Goal: Complete Application Form: Complete application form

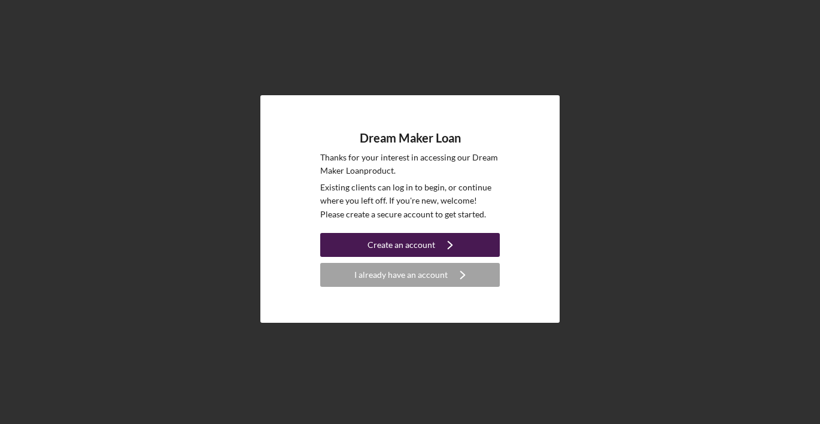
click at [384, 246] on div "Create an account" at bounding box center [402, 245] width 68 height 24
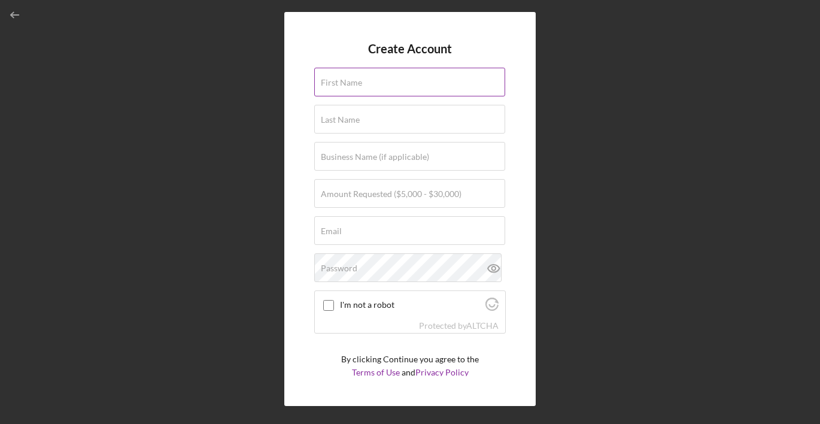
click at [375, 96] on div "First Name" at bounding box center [410, 83] width 192 height 30
click at [375, 90] on input "First Name" at bounding box center [409, 82] width 191 height 29
type input "Denaya"
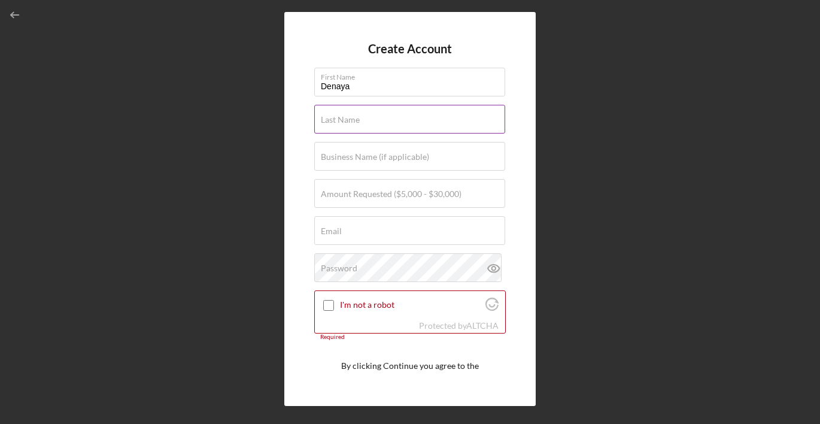
click at [371, 123] on input "Last Name" at bounding box center [409, 119] width 191 height 29
type input "[PERSON_NAME]"
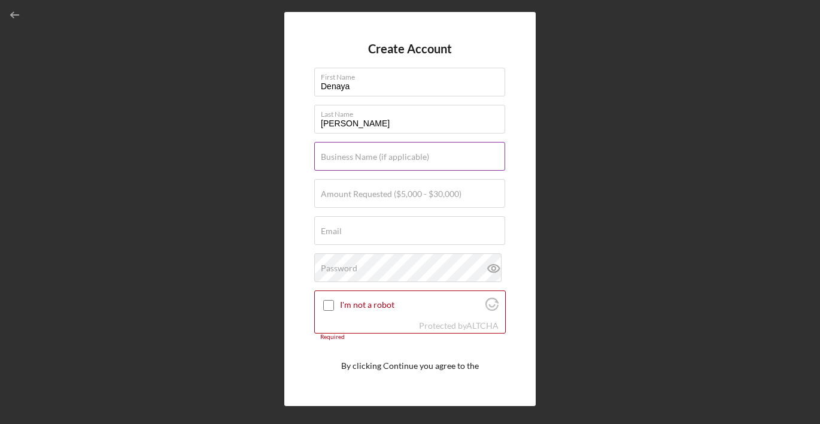
click at [378, 159] on label "Business Name (if applicable)" at bounding box center [375, 157] width 108 height 10
click at [378, 159] on input "Business Name (if applicable)" at bounding box center [409, 156] width 191 height 29
type input "Rich Florals"
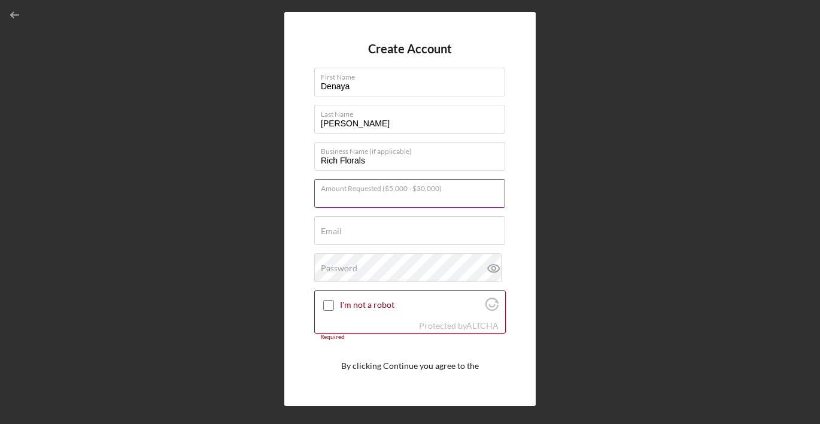
click at [404, 200] on input "Amount Requested ($5,000 - $30,000)" at bounding box center [409, 193] width 191 height 29
type input "$30,000"
click at [400, 238] on input "Email" at bounding box center [409, 230] width 191 height 29
type input "[EMAIL_ADDRESS][DOMAIN_NAME]"
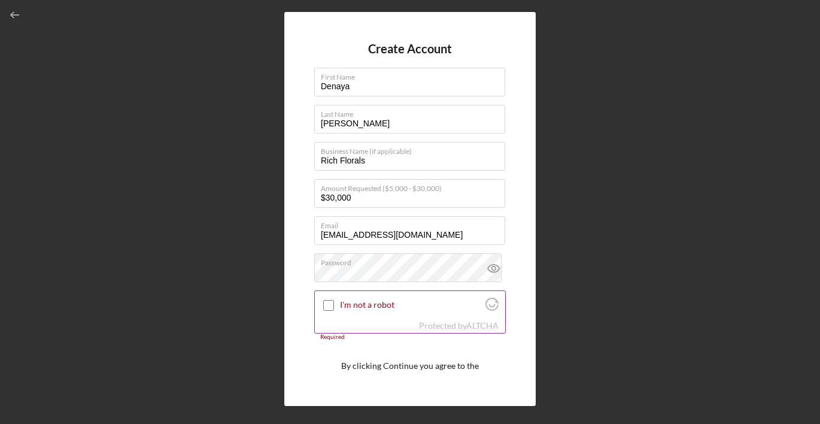
click at [325, 304] on input "I'm not a robot" at bounding box center [328, 305] width 11 height 11
checkbox input "true"
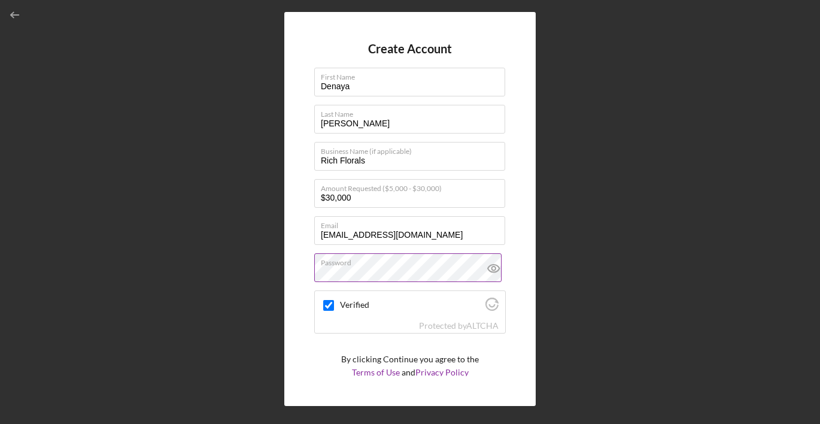
click at [487, 268] on icon at bounding box center [494, 268] width 30 height 30
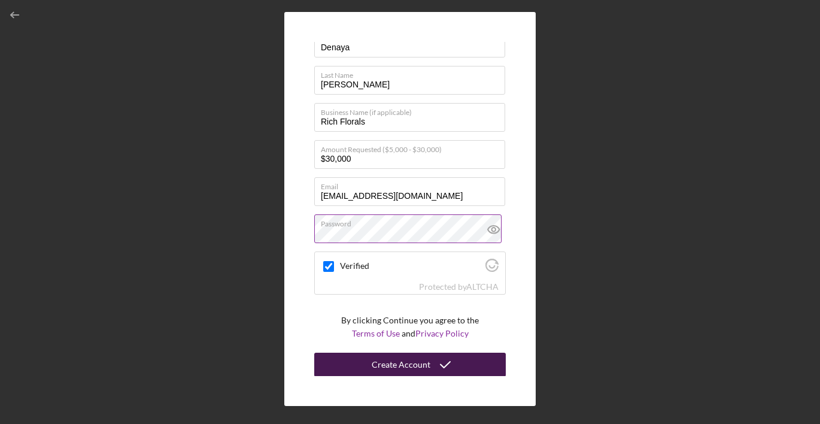
click at [381, 361] on div "Create Account" at bounding box center [401, 365] width 59 height 24
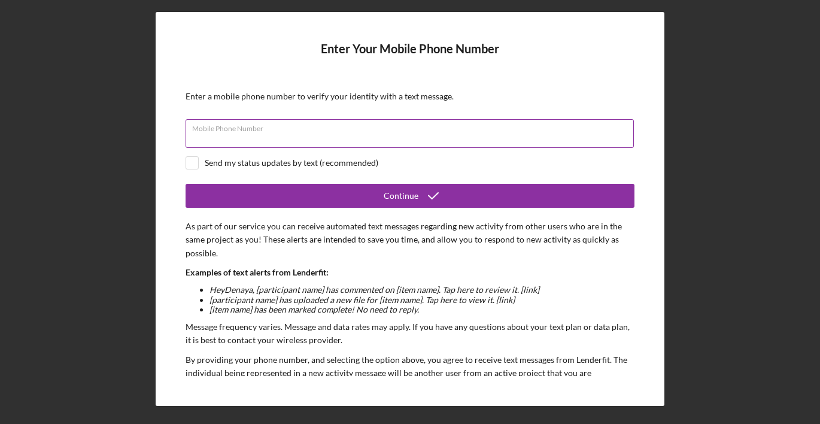
click at [335, 133] on input "Mobile Phone Number" at bounding box center [410, 133] width 449 height 29
type input "[PHONE_NUMBER]"
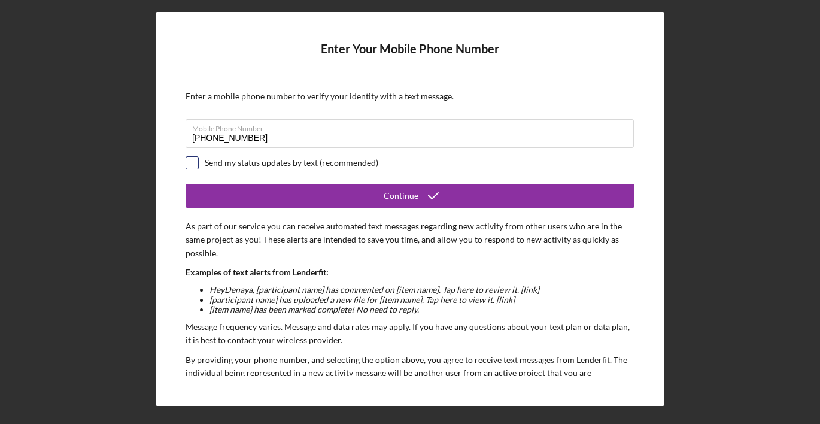
click at [190, 165] on input "checkbox" at bounding box center [192, 163] width 12 height 12
checkbox input "true"
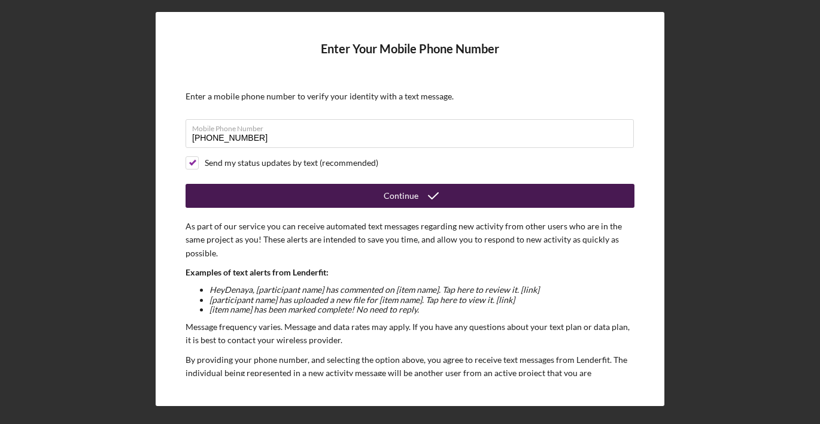
click at [214, 205] on button "Continue" at bounding box center [410, 196] width 449 height 24
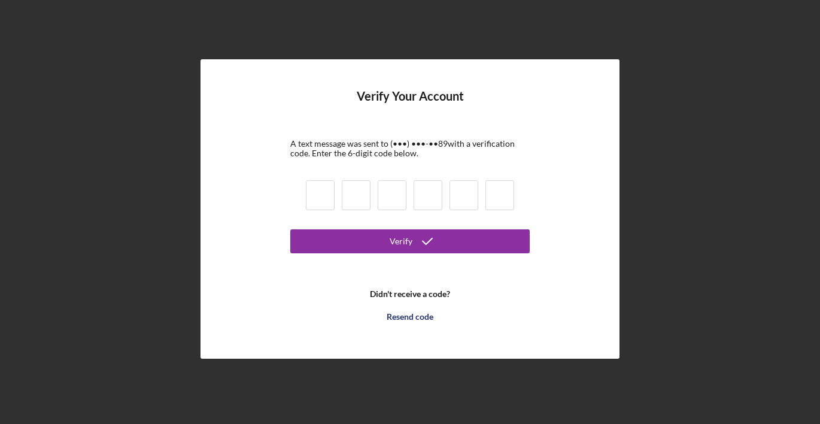
click at [314, 199] on input at bounding box center [320, 195] width 29 height 30
type input "9"
type input "6"
type input "3"
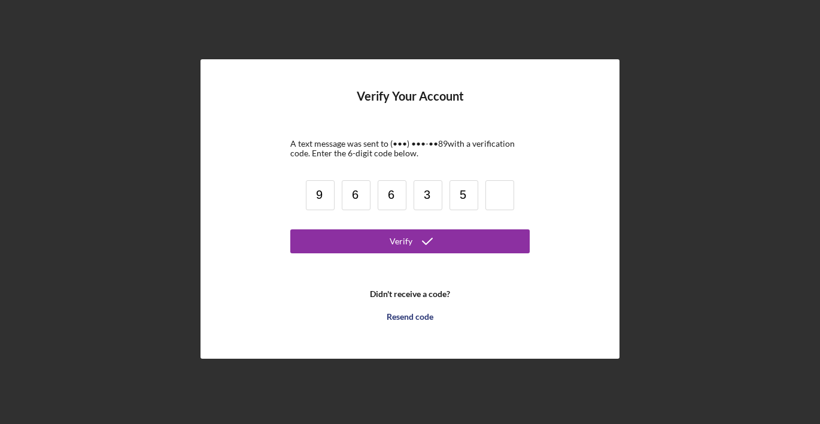
type input "5"
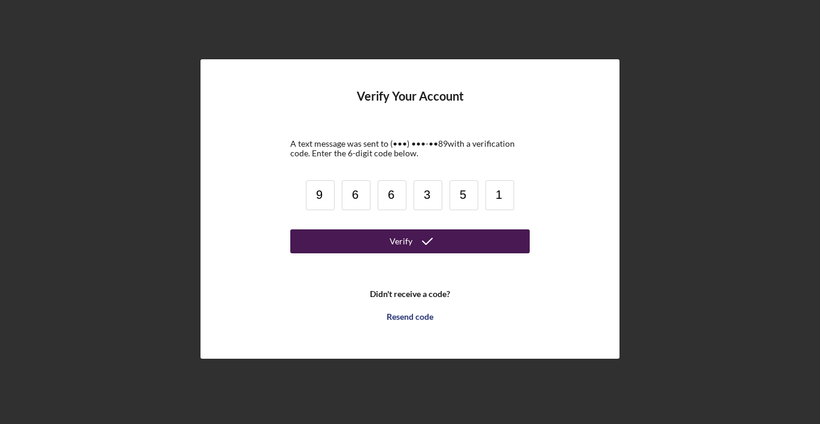
type input "1"
click at [347, 241] on button "Verify" at bounding box center [410, 241] width 240 height 24
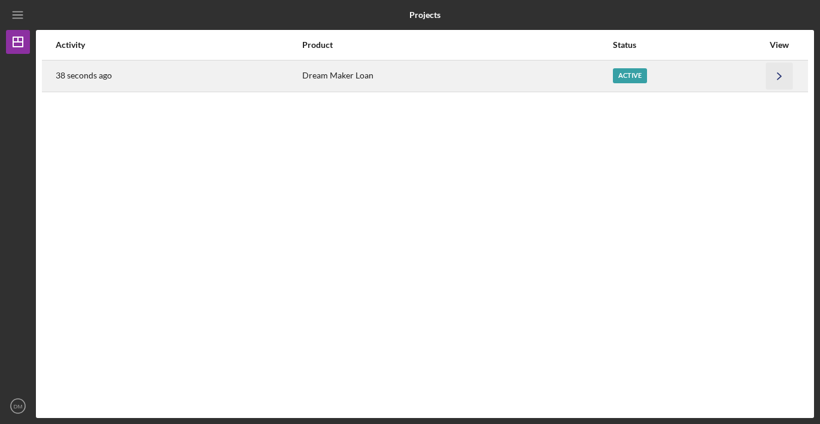
click at [774, 77] on icon "Icon/Navigate" at bounding box center [780, 75] width 27 height 27
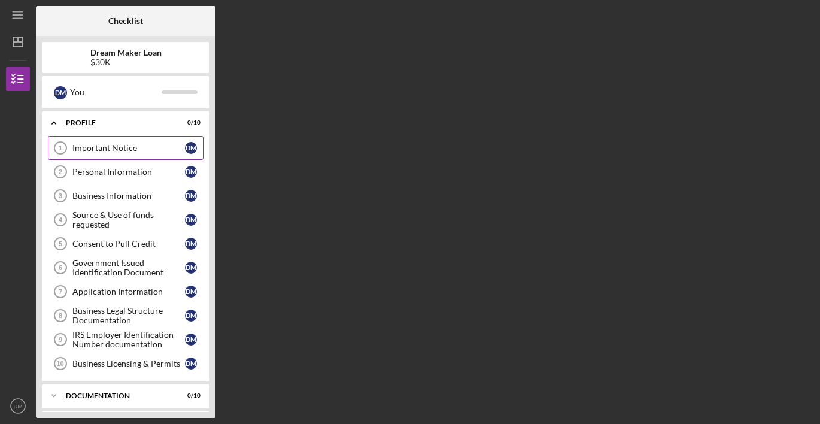
click at [152, 150] on div "Important Notice" at bounding box center [128, 148] width 113 height 10
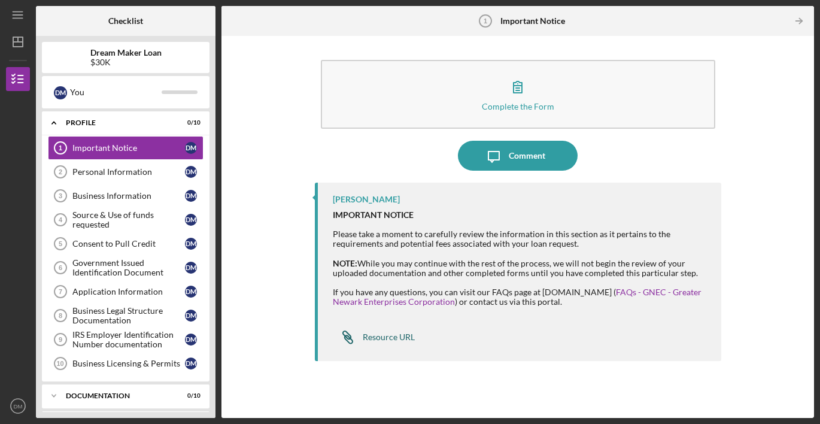
click at [378, 336] on div "Resource URL" at bounding box center [389, 337] width 52 height 10
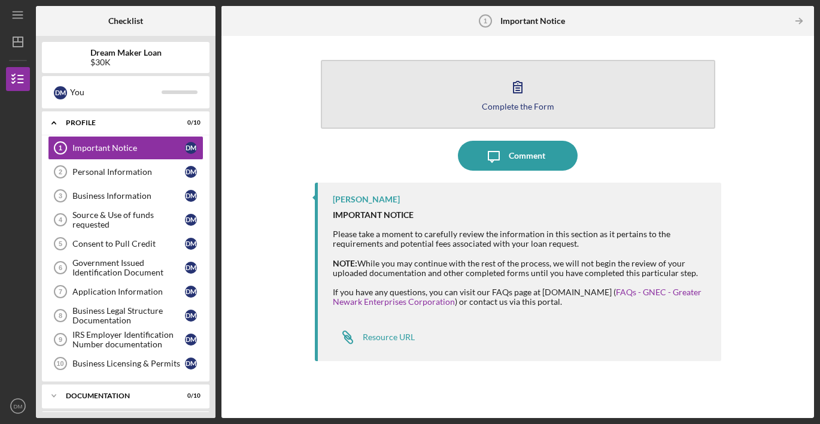
click at [507, 109] on div "Complete the Form" at bounding box center [518, 106] width 72 height 9
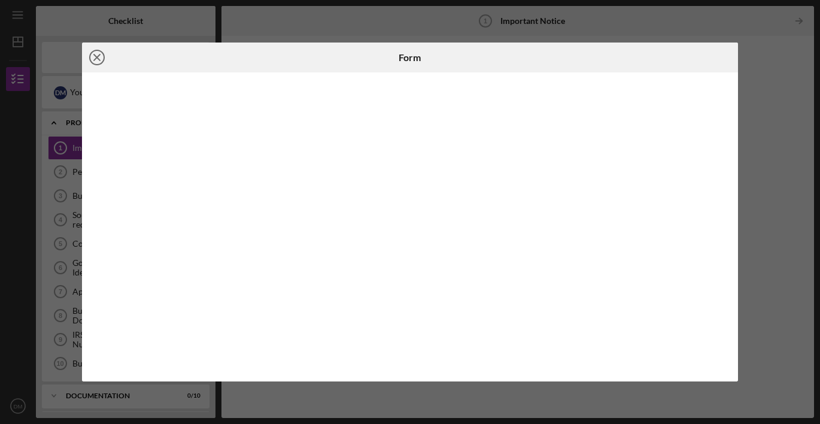
click at [99, 59] on line at bounding box center [97, 57] width 6 height 6
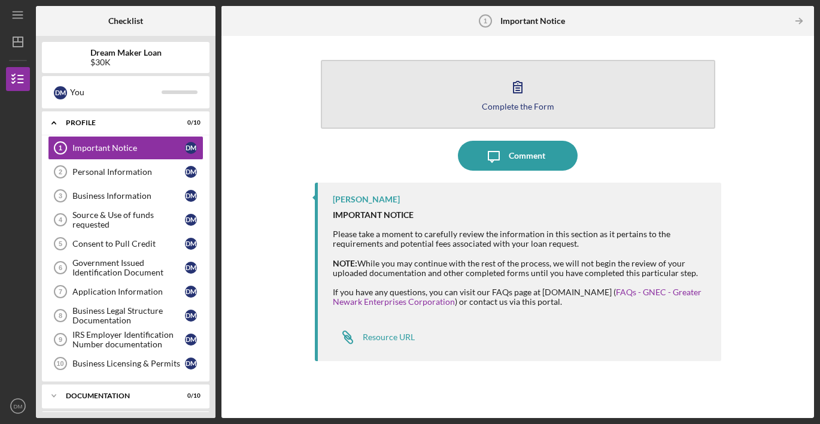
click at [500, 104] on div "Complete the Form" at bounding box center [518, 106] width 72 height 9
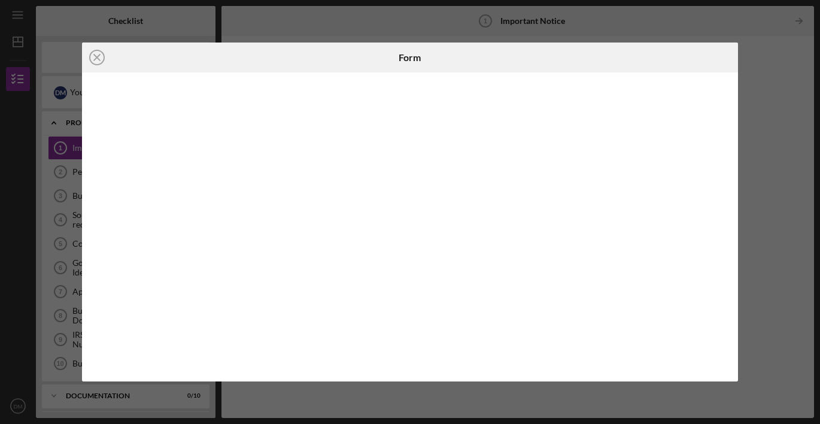
click at [785, 161] on div "Icon/Close Form" at bounding box center [410, 212] width 820 height 424
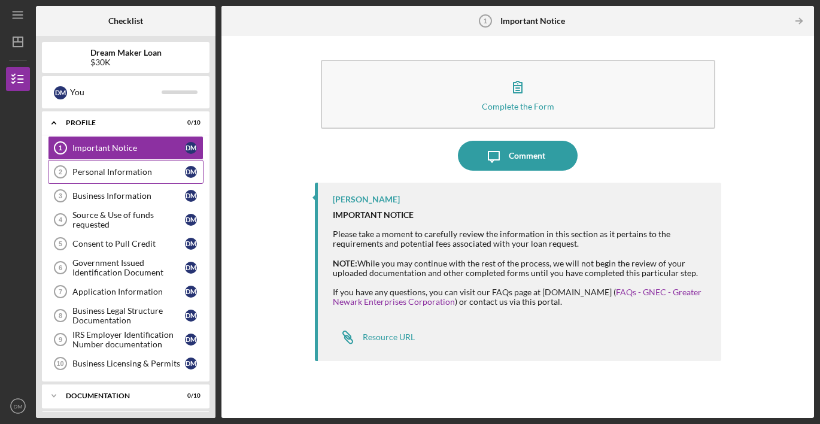
click at [94, 173] on div "Personal Information" at bounding box center [128, 172] width 113 height 10
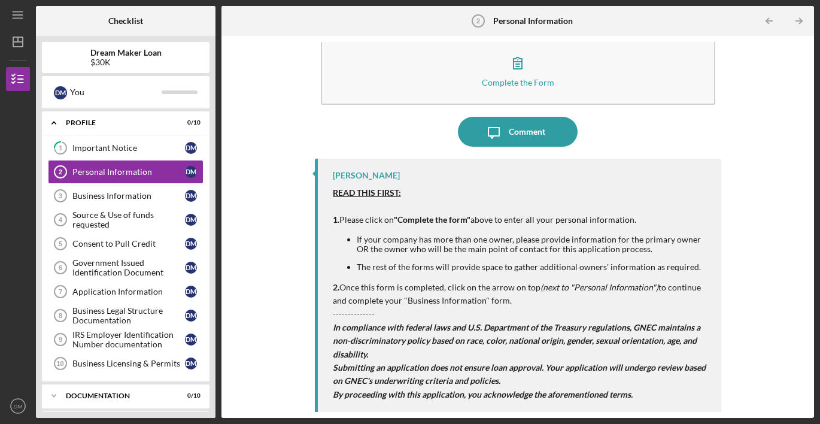
scroll to position [28, 0]
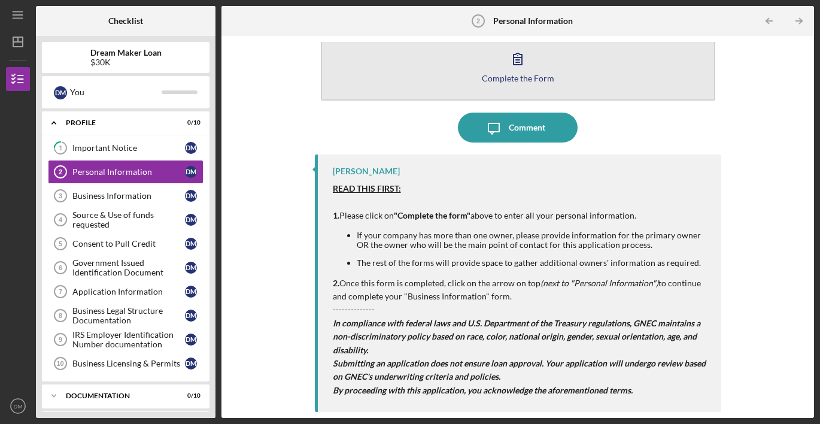
click at [507, 74] on div "Complete the Form" at bounding box center [518, 78] width 72 height 9
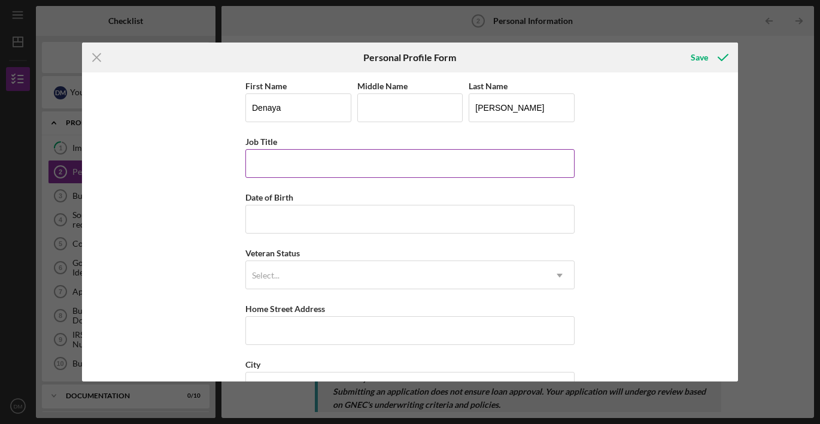
click at [367, 163] on input "Job Title" at bounding box center [410, 163] width 329 height 29
type input "Owner"
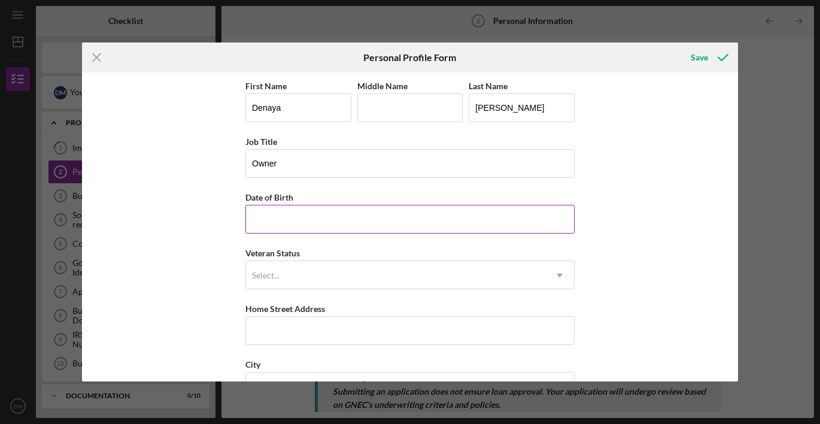
click at [339, 214] on input "Date of Birth" at bounding box center [410, 219] width 329 height 29
type input "[DATE]"
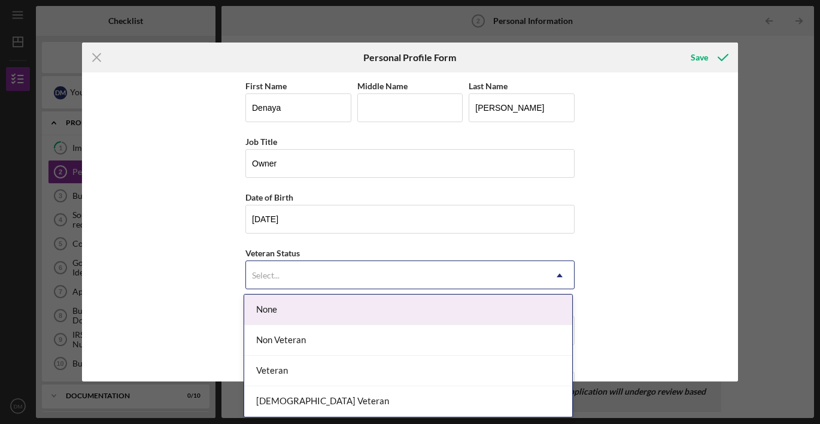
click at [312, 277] on div "Select..." at bounding box center [395, 276] width 299 height 28
click at [306, 311] on div "None" at bounding box center [408, 310] width 328 height 31
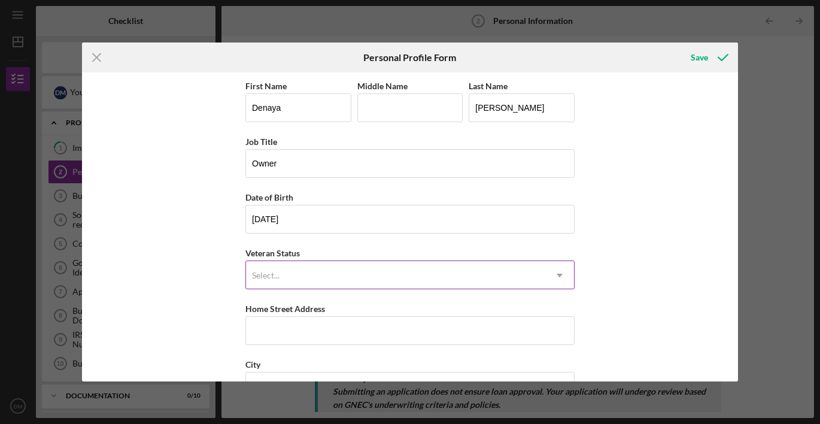
click at [307, 276] on div "Select..." at bounding box center [395, 276] width 299 height 28
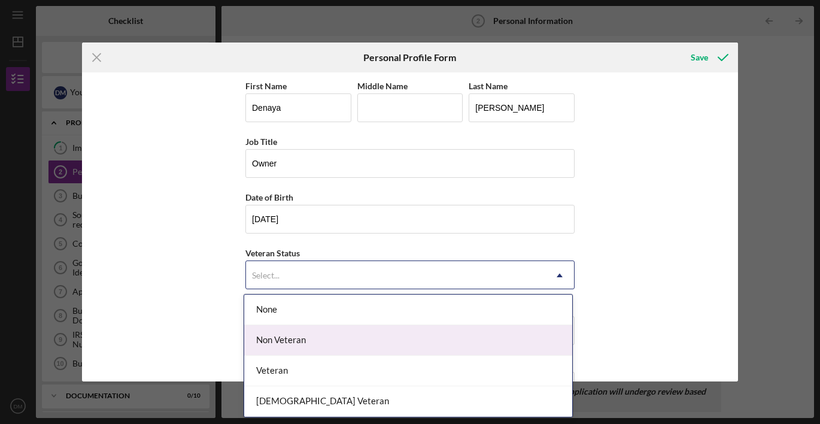
click at [301, 333] on div "Non Veteran" at bounding box center [408, 340] width 328 height 31
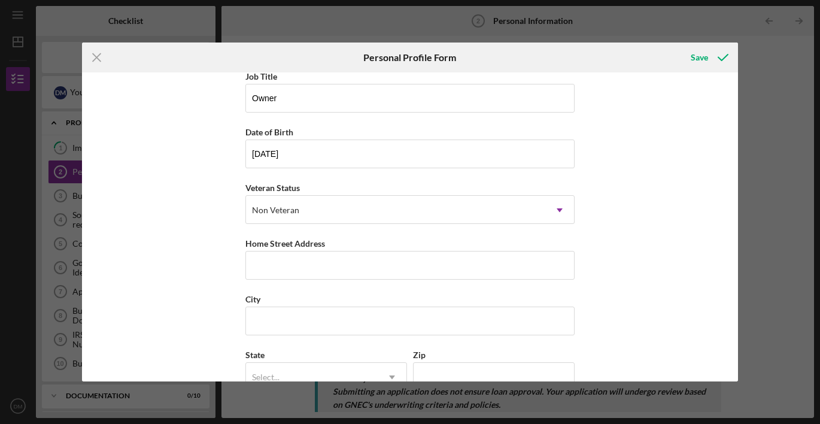
scroll to position [66, 0]
click at [264, 266] on input "Home Street Address" at bounding box center [410, 264] width 329 height 29
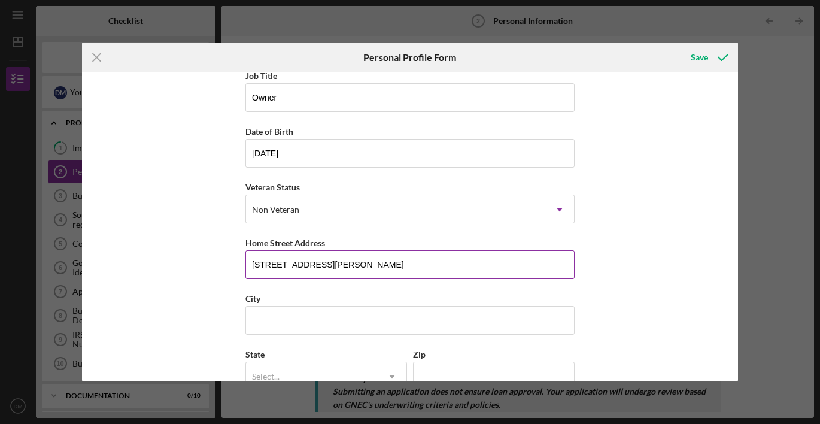
type input "[STREET_ADDRESS][PERSON_NAME]"
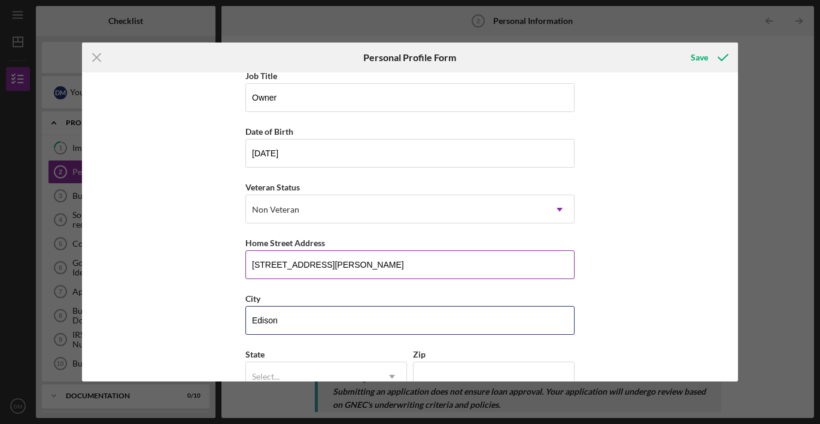
type input "Edison"
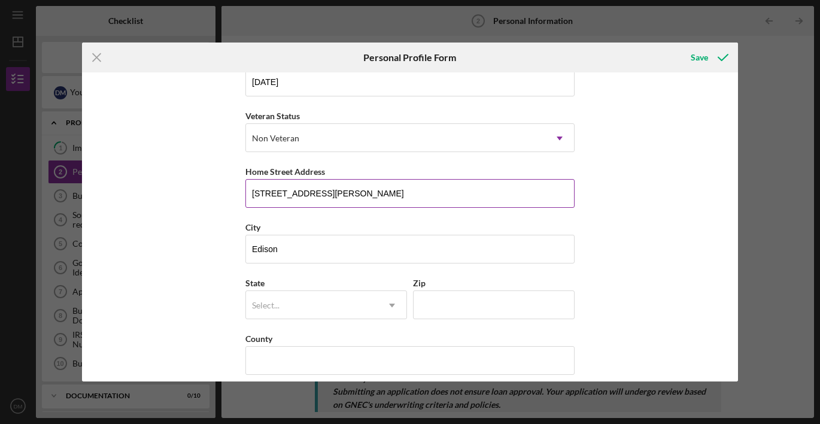
scroll to position [138, 0]
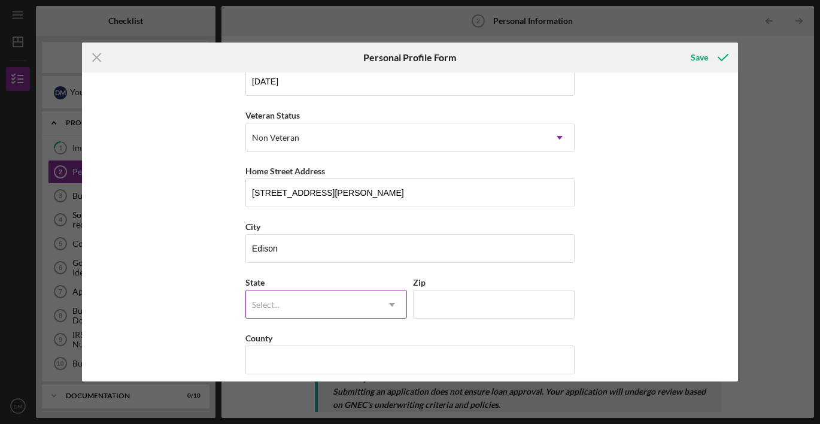
click at [272, 305] on div "Select..." at bounding box center [266, 305] width 28 height 10
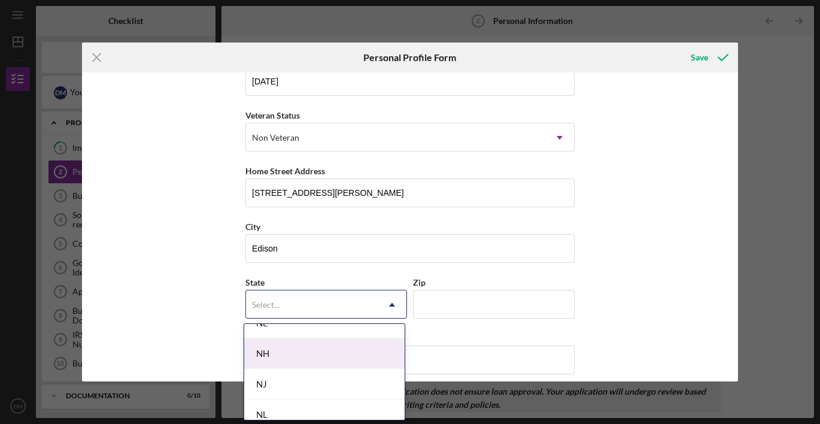
scroll to position [1300, 0]
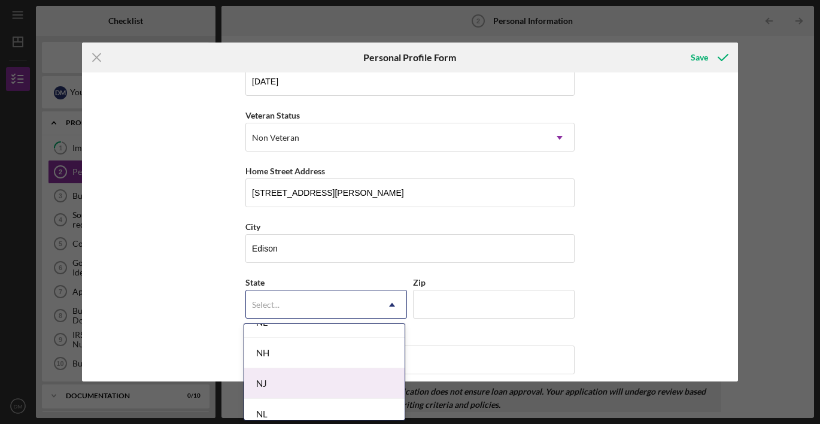
click at [281, 386] on div "NJ" at bounding box center [324, 383] width 160 height 31
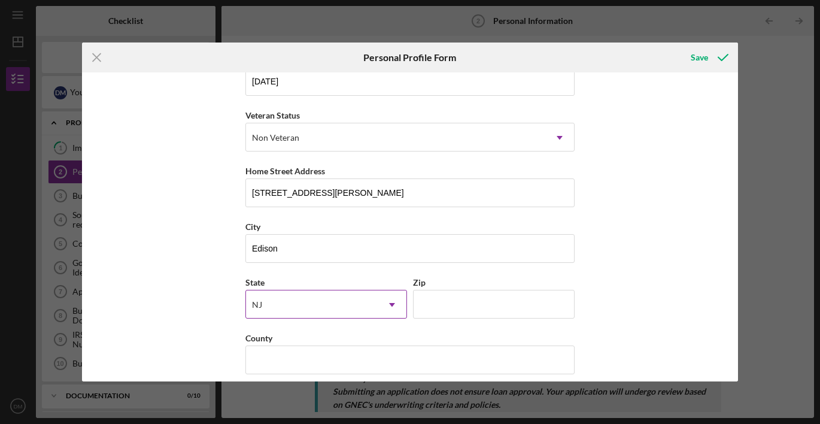
scroll to position [149, 0]
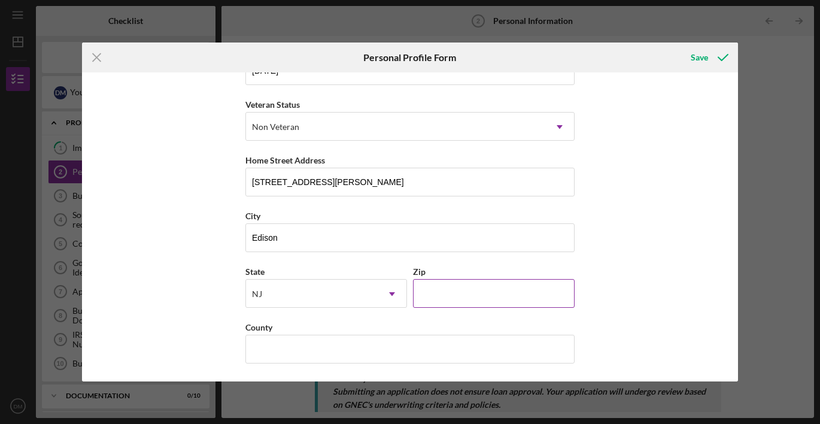
click at [462, 291] on input "Zip" at bounding box center [494, 293] width 162 height 29
type input "08817"
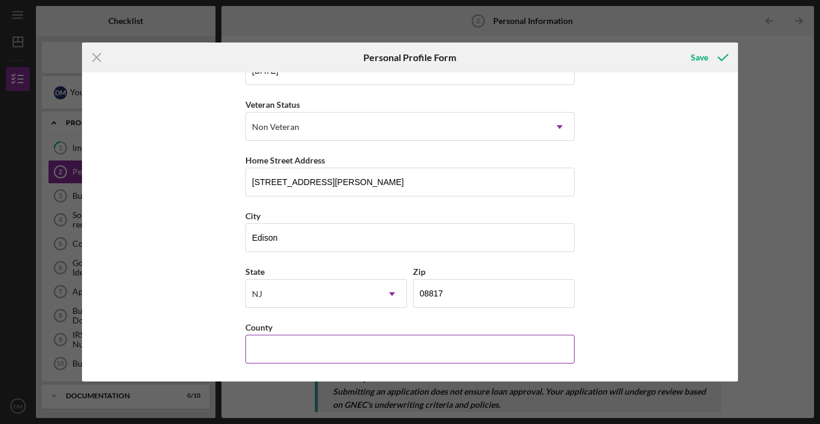
click at [425, 350] on input "County" at bounding box center [410, 349] width 329 height 29
type input "[GEOGRAPHIC_DATA]"
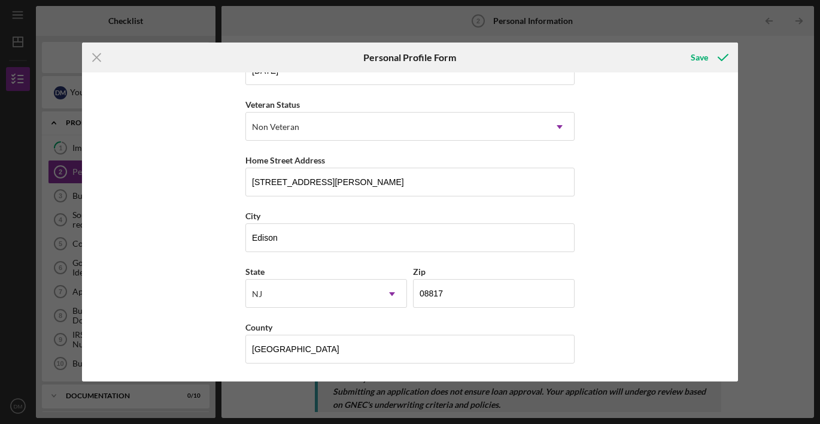
click at [206, 228] on div "First Name [PERSON_NAME] Middle Name Last Name [PERSON_NAME] Title Owner Date o…" at bounding box center [410, 226] width 656 height 309
click at [701, 52] on div "Save" at bounding box center [699, 58] width 17 height 24
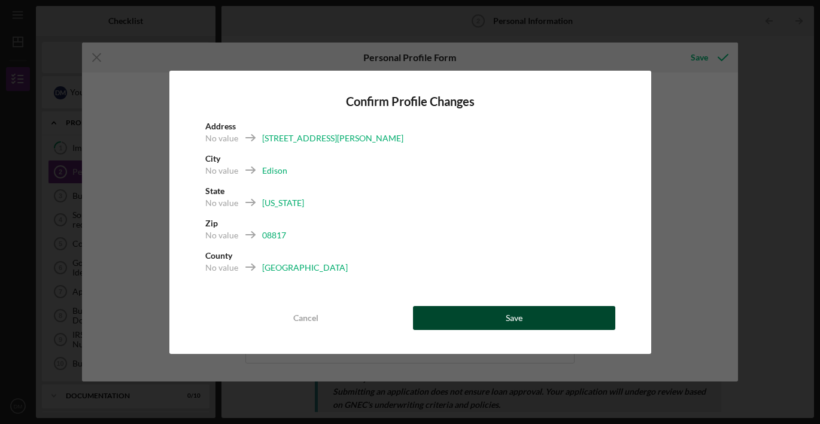
click at [482, 311] on button "Save" at bounding box center [514, 318] width 202 height 24
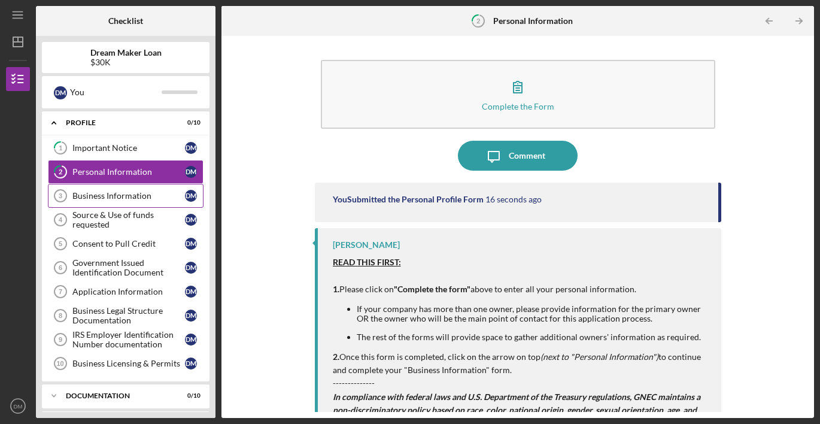
click at [122, 192] on div "Business Information" at bounding box center [128, 196] width 113 height 10
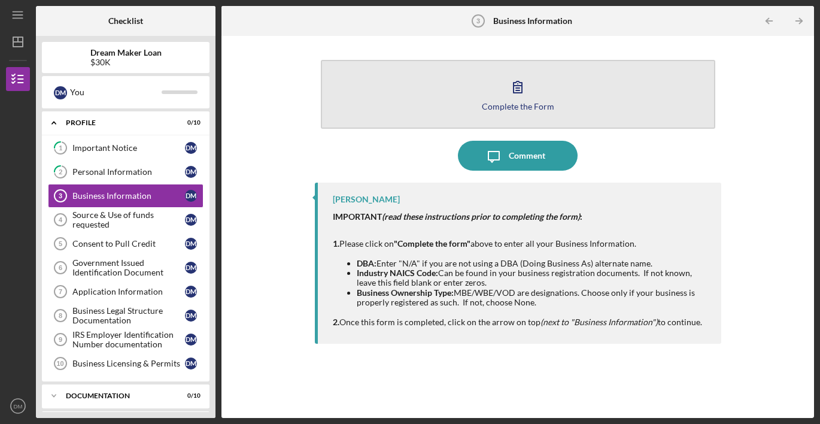
click at [498, 104] on div "Complete the Form" at bounding box center [518, 106] width 72 height 9
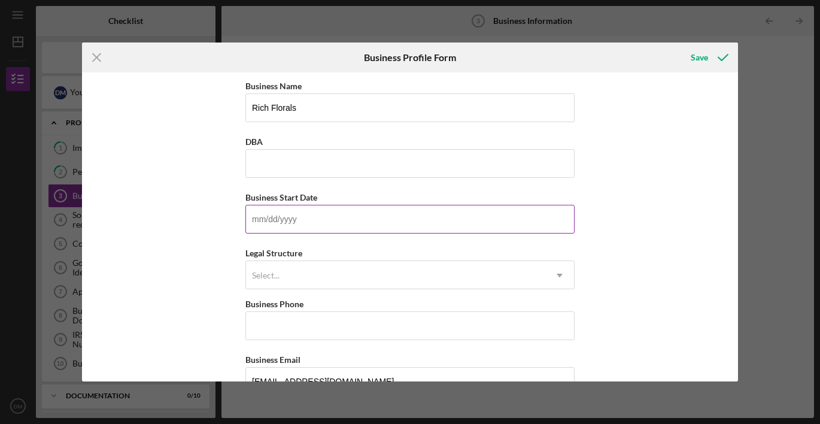
click at [397, 214] on input "Business Start Date" at bounding box center [410, 219] width 329 height 29
type input "[DATE]"
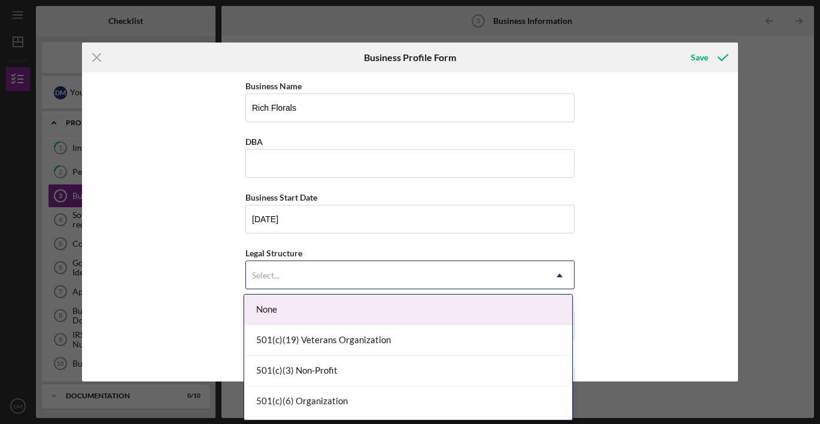
click at [308, 279] on div "Select..." at bounding box center [395, 276] width 299 height 28
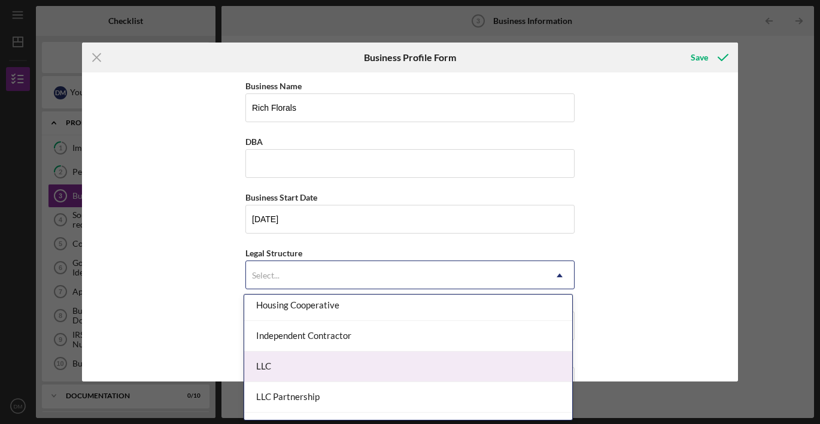
click at [313, 360] on div "LLC" at bounding box center [408, 367] width 328 height 31
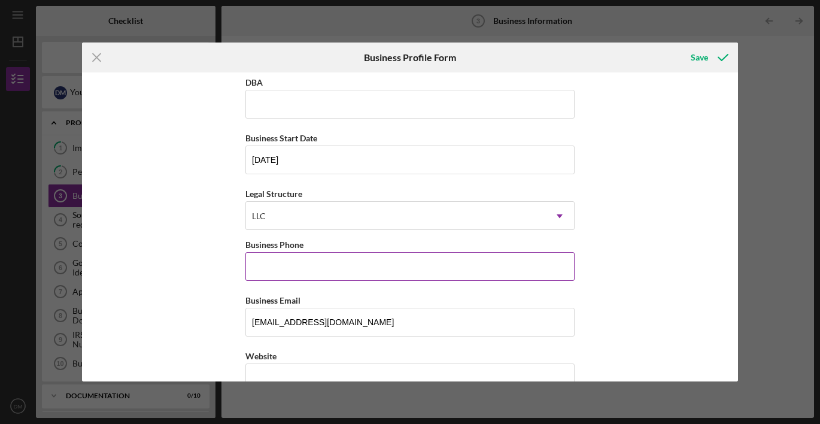
scroll to position [60, 0]
click at [282, 262] on input "Business Phone" at bounding box center [410, 266] width 329 height 29
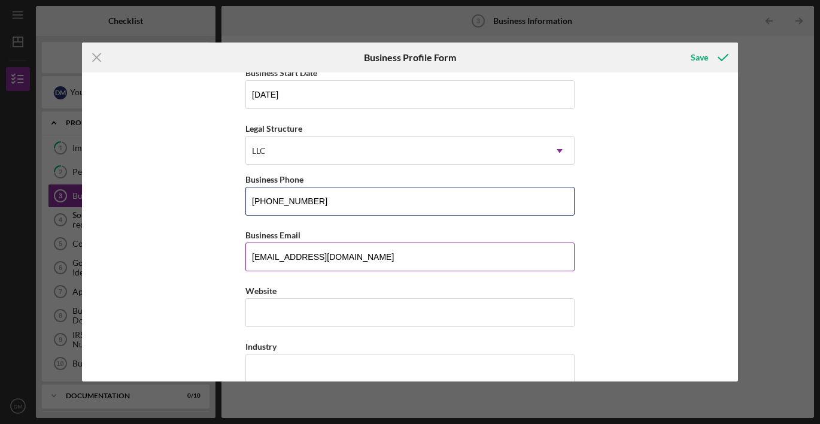
scroll to position [129, 0]
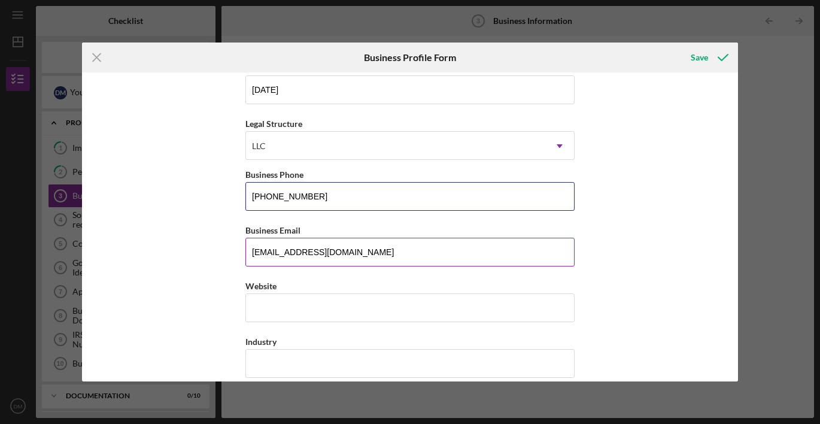
type input "[PHONE_NUMBER]"
click at [301, 310] on input "Website" at bounding box center [410, 307] width 329 height 29
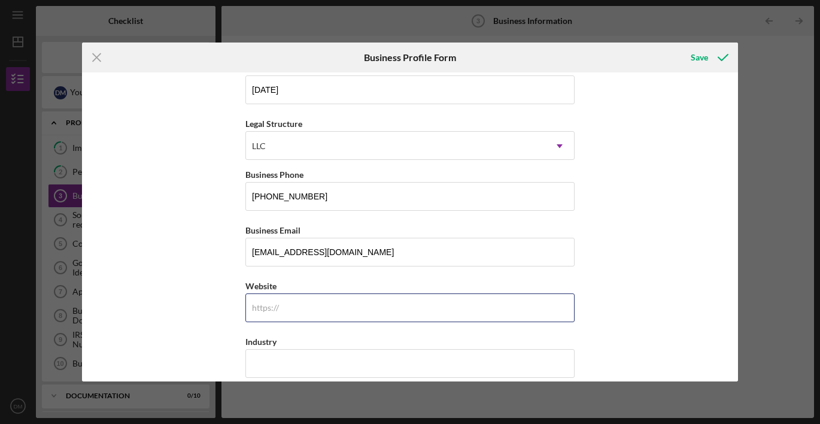
type input "[DOMAIN_NAME][URL]"
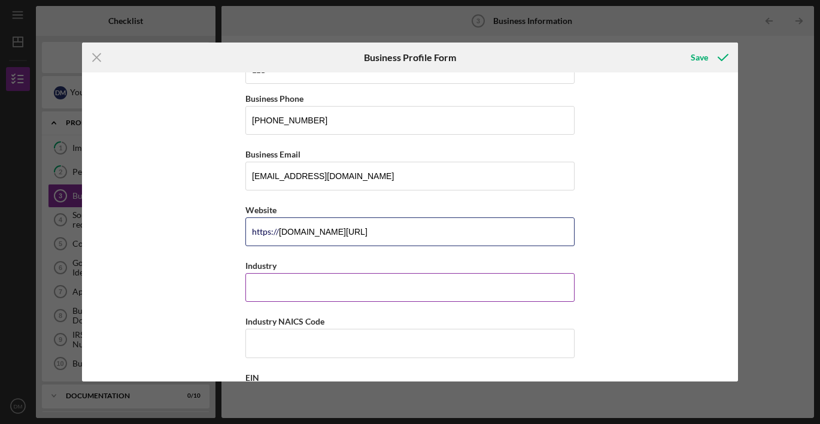
scroll to position [208, 0]
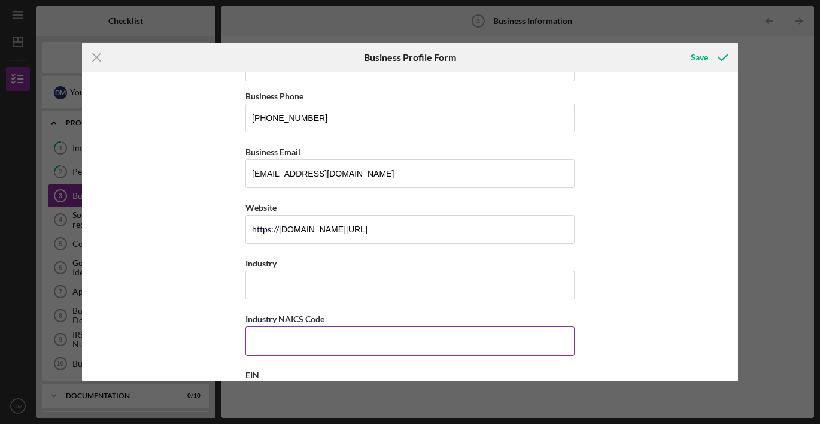
click at [324, 335] on input "Industry NAICS Code" at bounding box center [410, 340] width 329 height 29
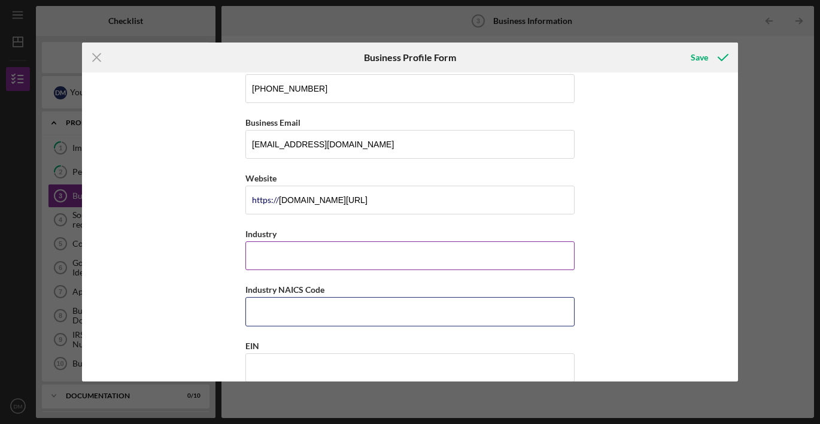
scroll to position [238, 0]
click at [395, 261] on input "Industry" at bounding box center [410, 255] width 329 height 29
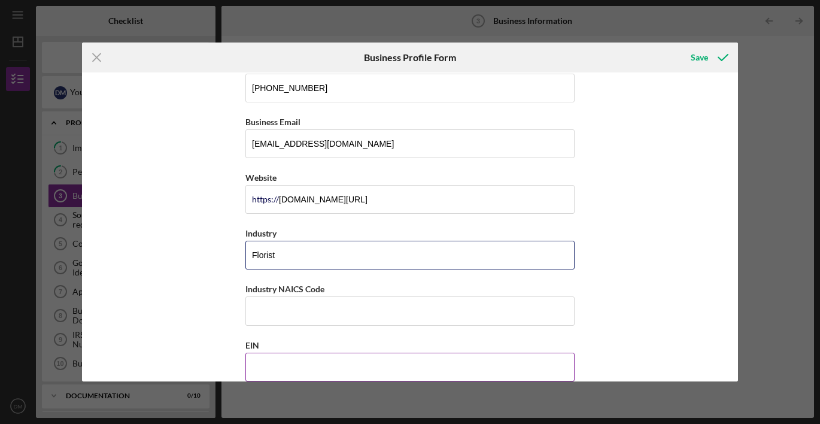
type input "Florist"
click at [334, 356] on input "EIN" at bounding box center [410, 367] width 329 height 29
paste input "[US_EMPLOYER_IDENTIFICATION_NUMBER]"
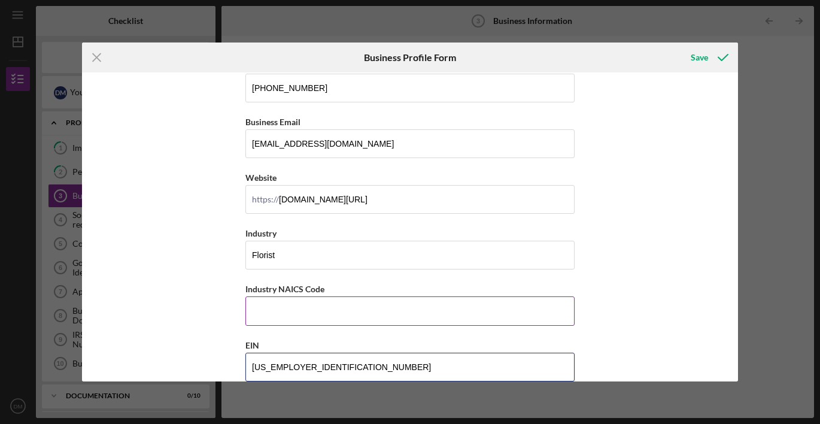
type input "[US_EMPLOYER_IDENTIFICATION_NUMBER]"
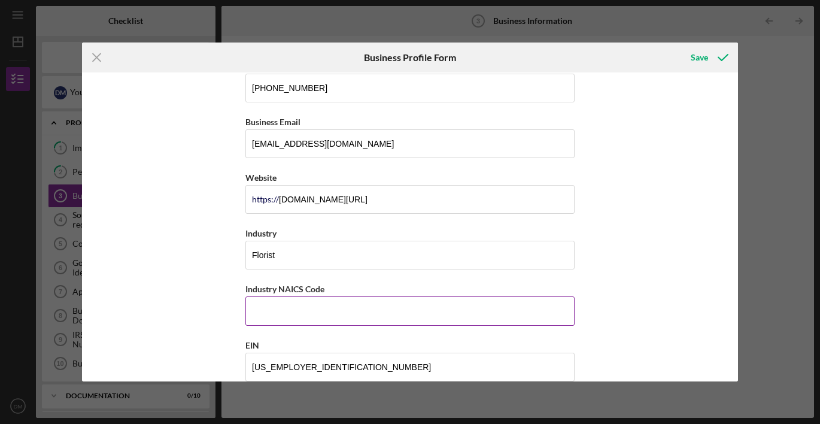
click at [319, 300] on input "Industry NAICS Code" at bounding box center [410, 310] width 329 height 29
paste input "453110"
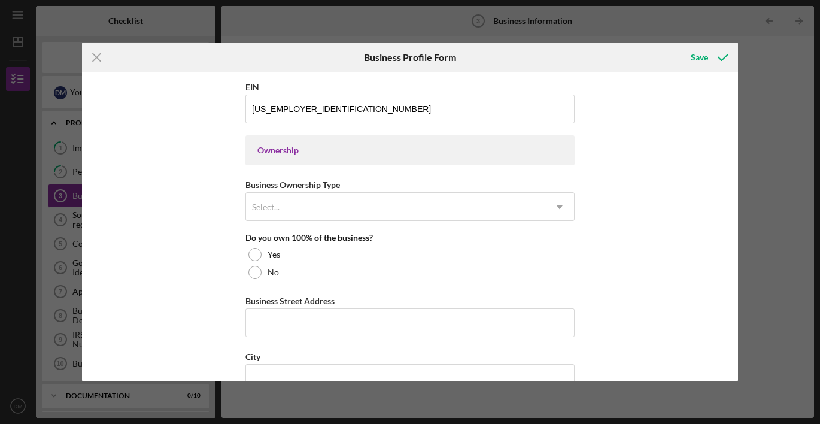
scroll to position [500, 0]
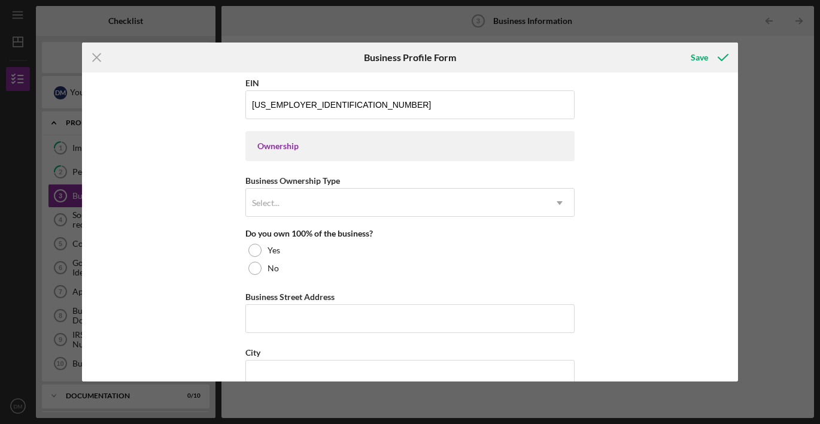
type input "453110"
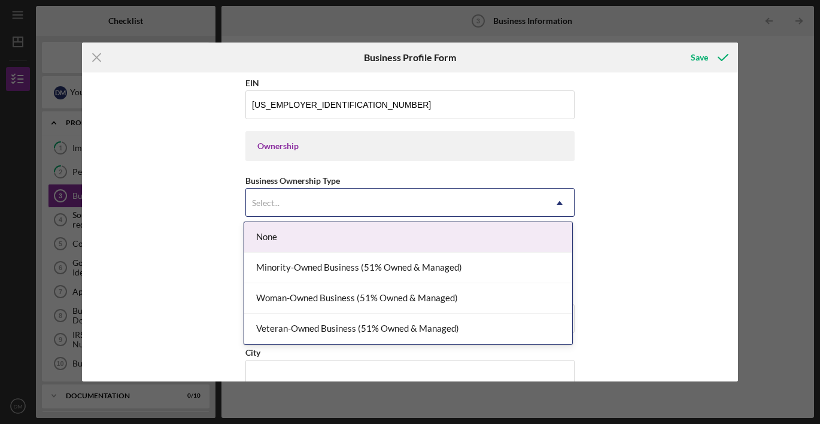
click at [359, 195] on div "Select..." at bounding box center [395, 203] width 299 height 28
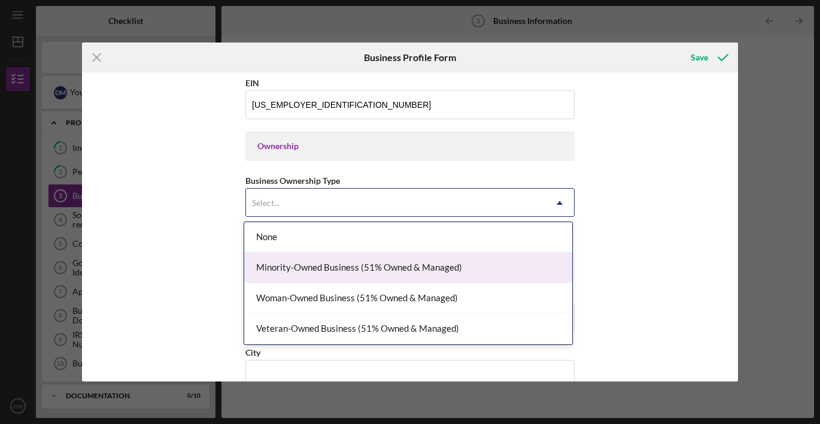
click at [382, 265] on div "Minority-Owned Business (51% Owned & Managed)" at bounding box center [408, 268] width 328 height 31
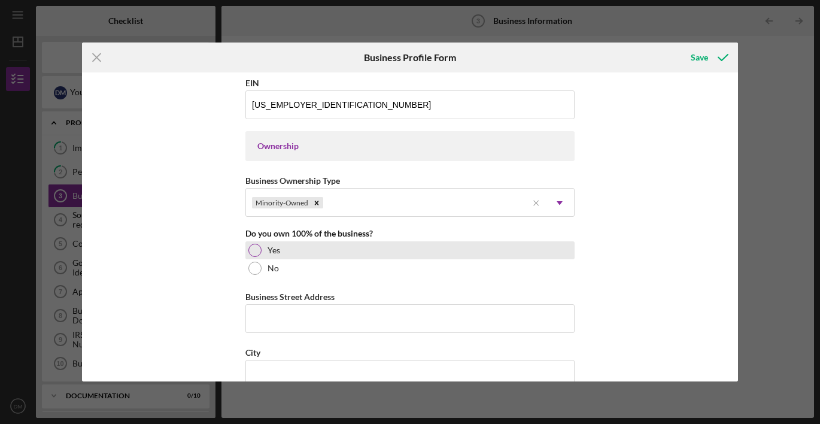
click at [254, 247] on div at bounding box center [255, 250] width 13 height 13
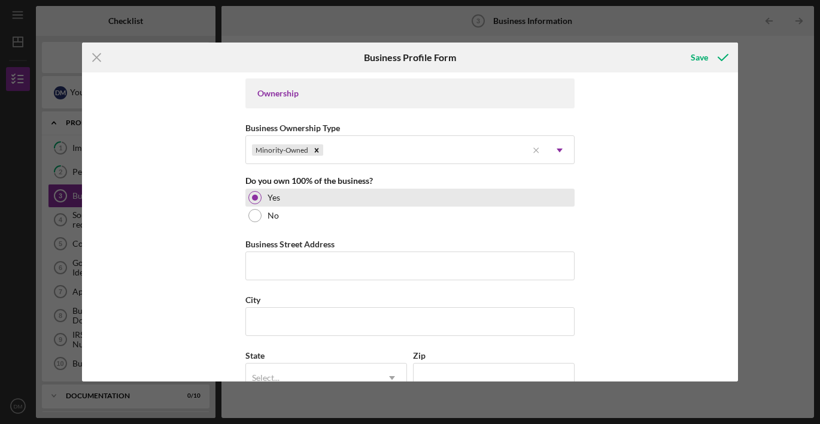
scroll to position [560, 0]
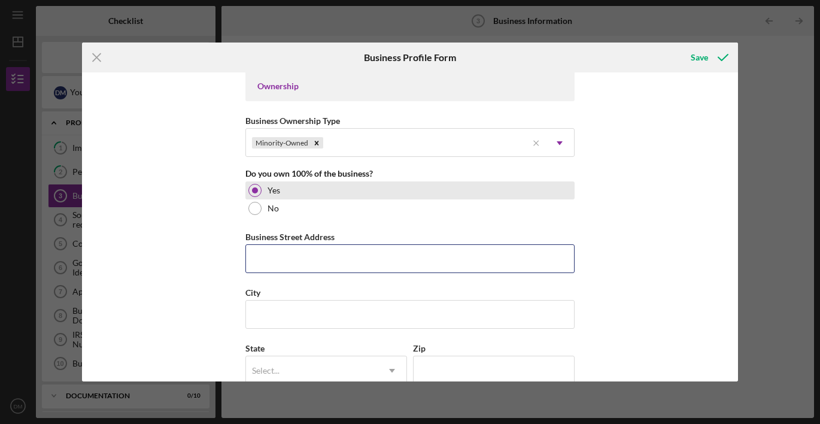
click at [254, 247] on input "Business Street Address" at bounding box center [410, 258] width 329 height 29
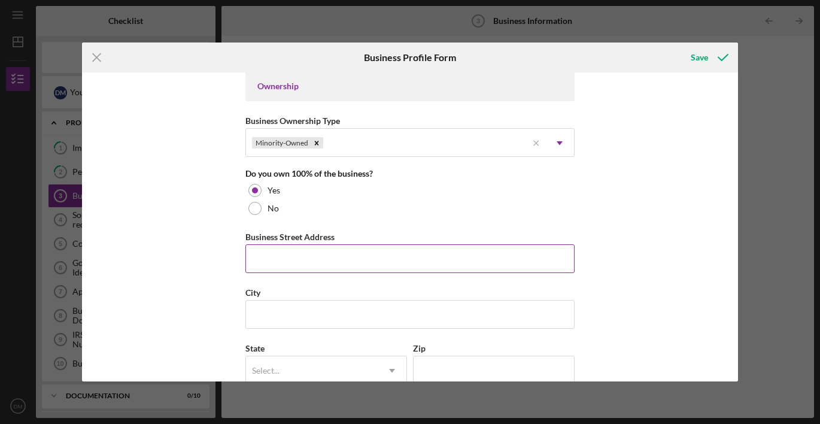
type input "[STREET_ADDRESS][US_STATE]"
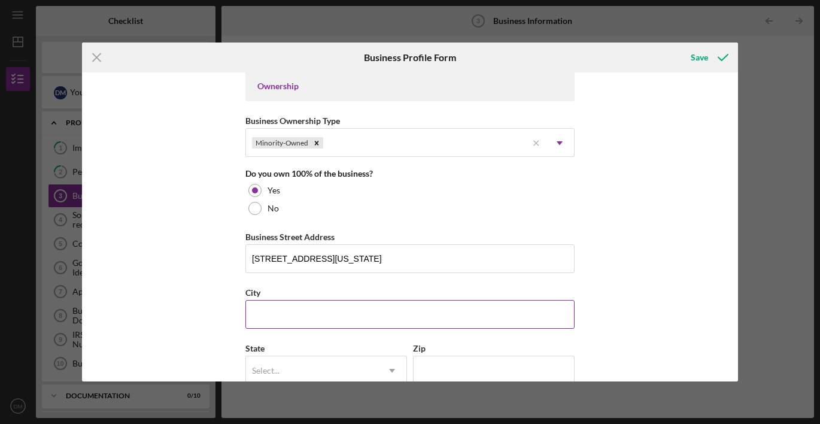
click at [304, 316] on input "City" at bounding box center [410, 314] width 329 height 29
type input "Carteret"
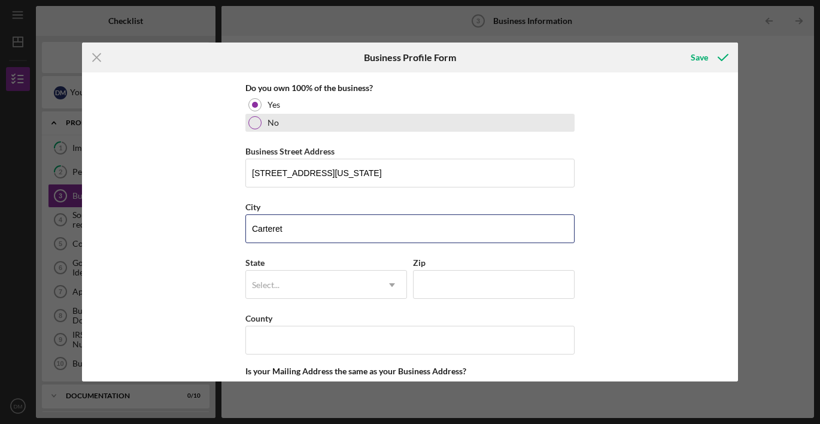
scroll to position [649, 0]
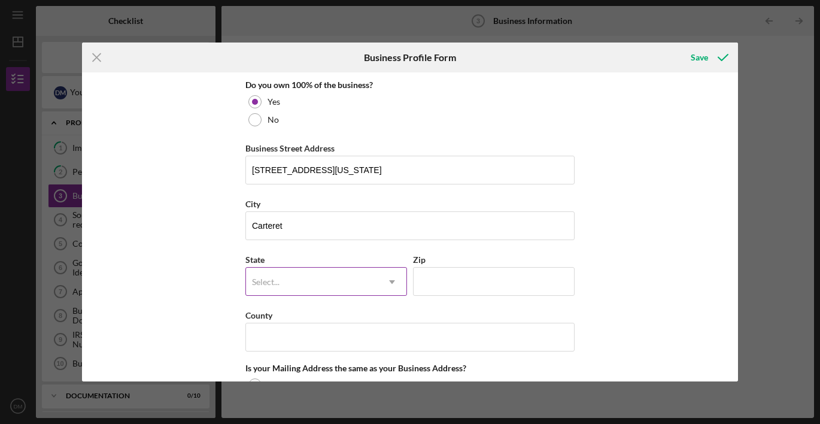
click at [326, 282] on div "Select..." at bounding box center [312, 282] width 132 height 28
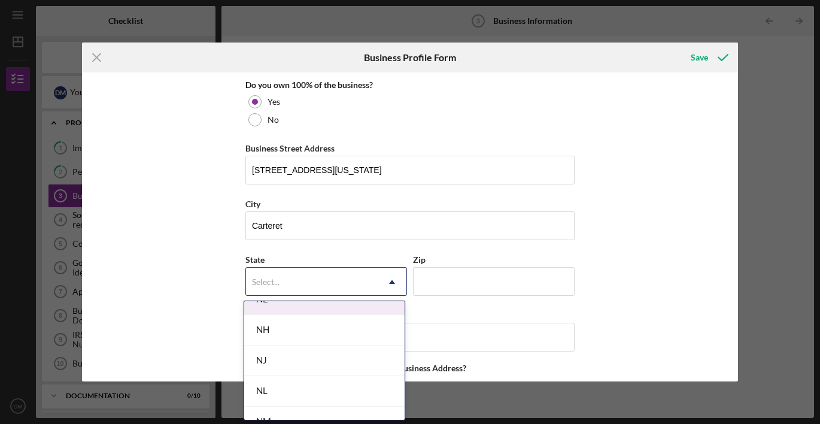
scroll to position [1304, 0]
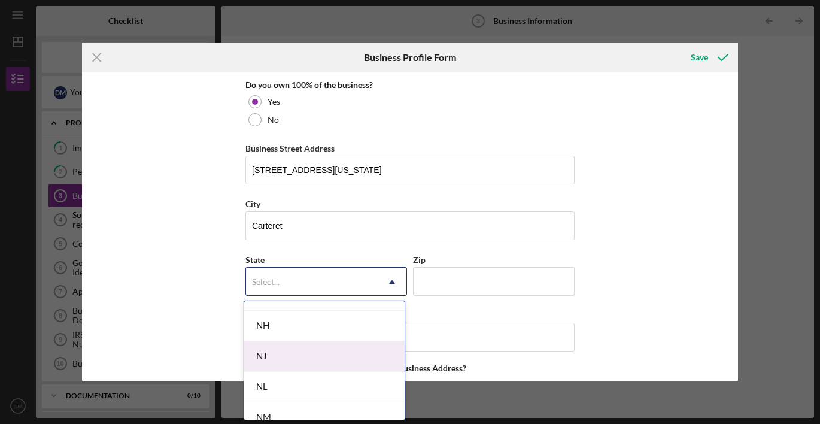
click at [331, 368] on div "NJ" at bounding box center [324, 356] width 160 height 31
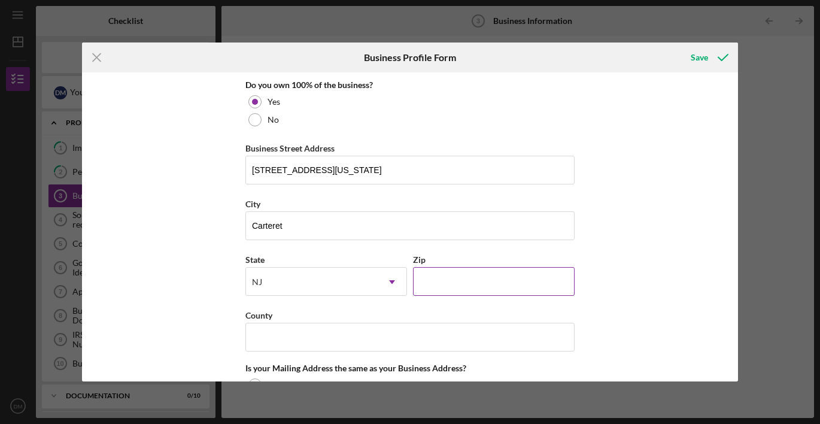
click at [470, 280] on input "Zip" at bounding box center [494, 281] width 162 height 29
type input "07008"
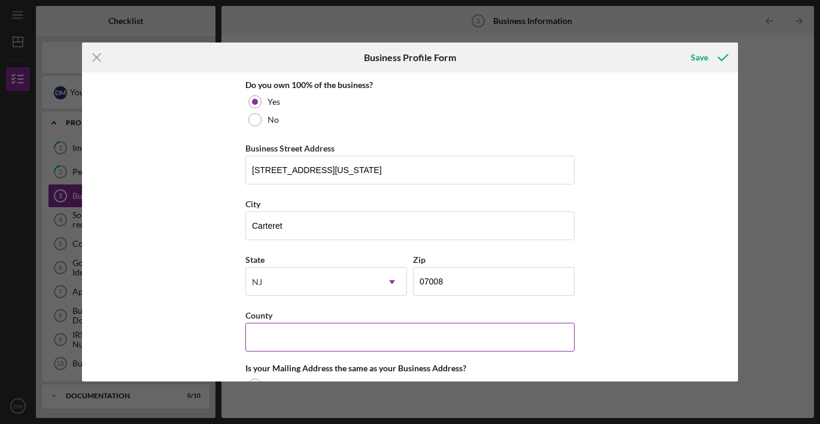
click at [420, 343] on input "County" at bounding box center [410, 337] width 329 height 29
type input "[GEOGRAPHIC_DATA]"
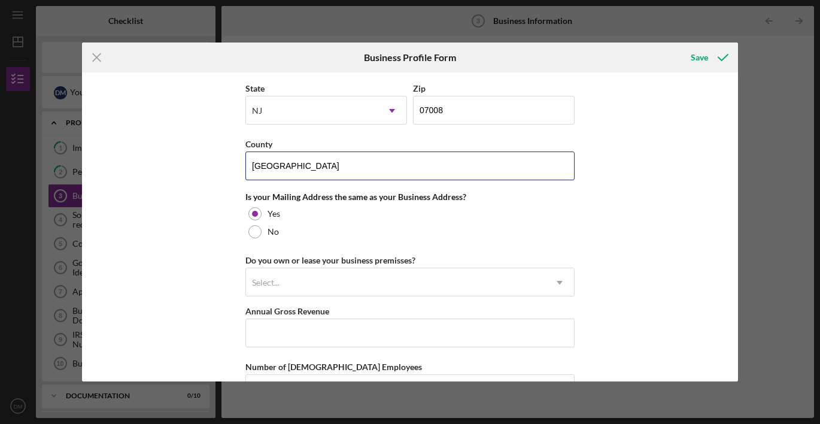
scroll to position [822, 0]
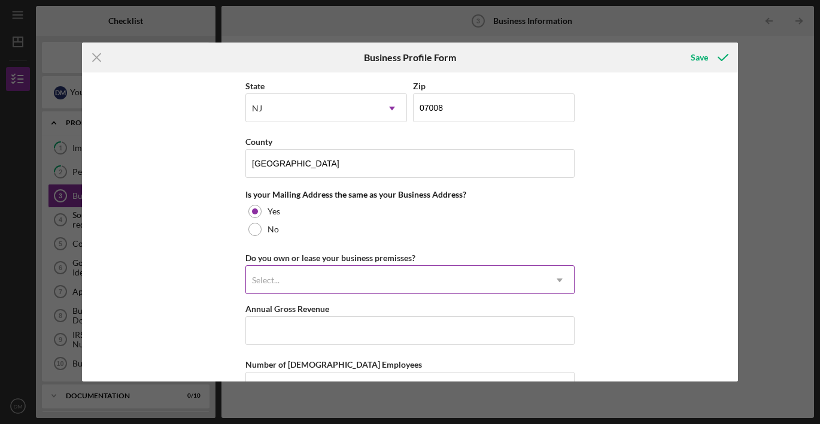
click at [328, 281] on div "Select..." at bounding box center [395, 280] width 299 height 28
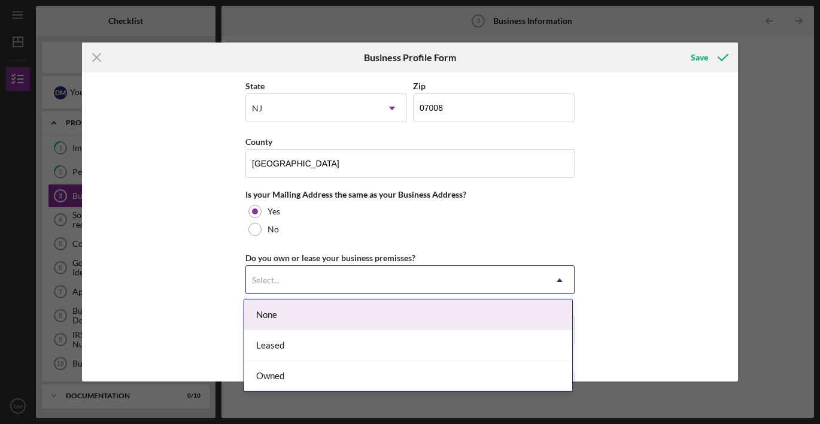
click at [328, 281] on div "Select..." at bounding box center [395, 280] width 299 height 28
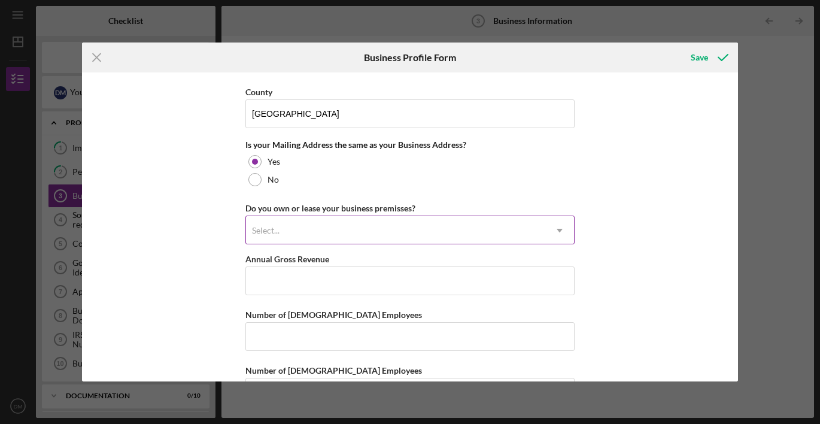
scroll to position [874, 0]
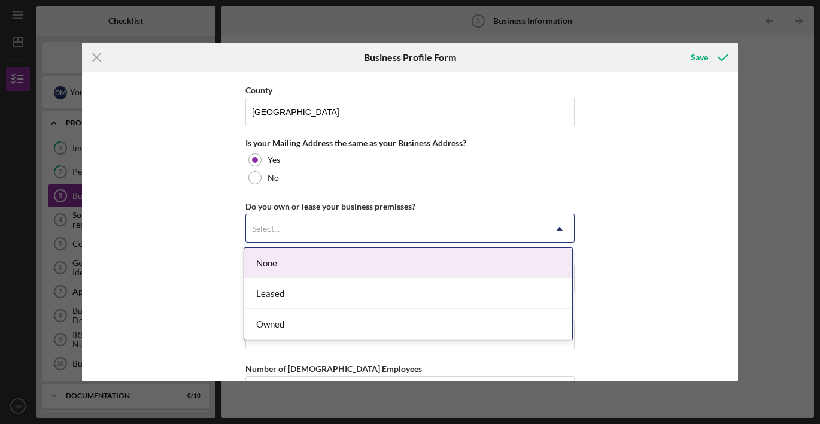
click at [313, 226] on div "Select..." at bounding box center [395, 229] width 299 height 28
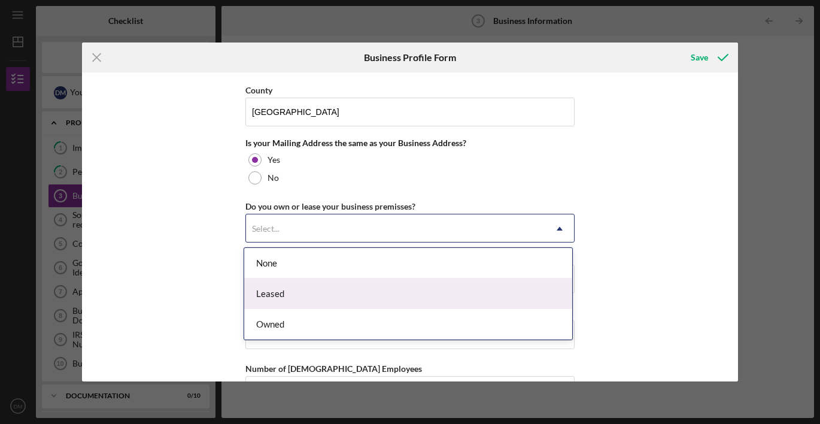
click at [304, 289] on div "Leased" at bounding box center [408, 293] width 328 height 31
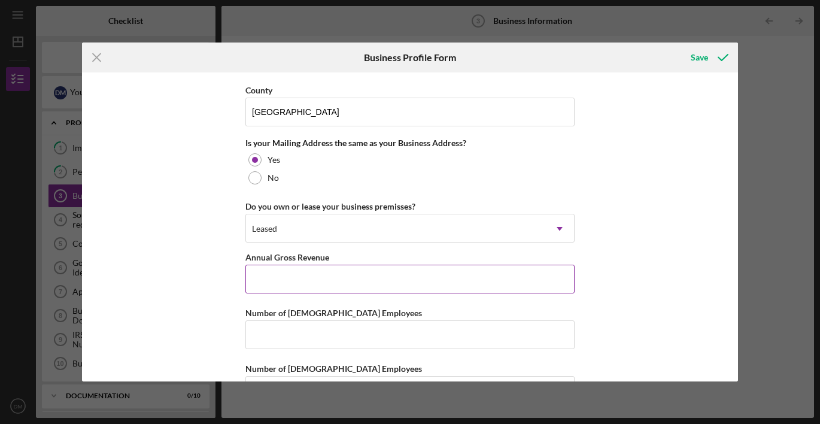
click at [300, 279] on input "Annual Gross Revenue" at bounding box center [410, 279] width 329 height 29
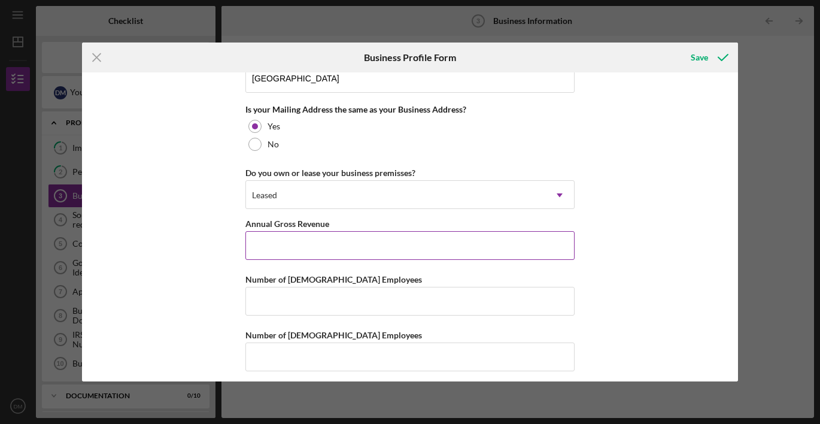
scroll to position [915, 0]
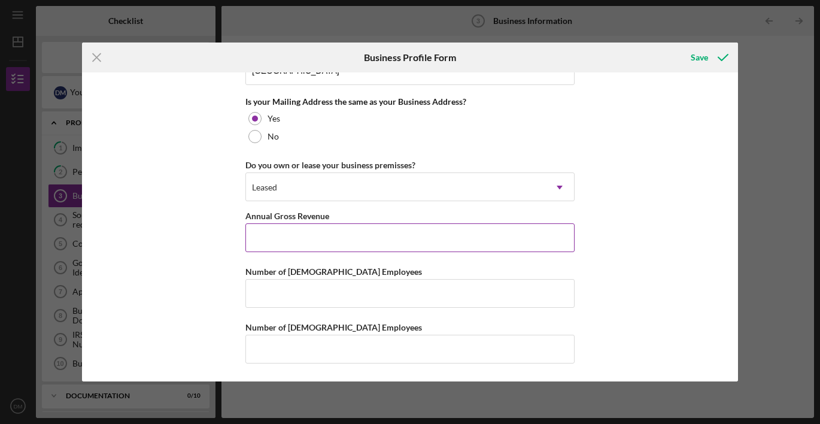
click at [274, 216] on label "Annual Gross Revenue" at bounding box center [288, 216] width 84 height 10
click at [274, 223] on input "Annual Gross Revenue" at bounding box center [410, 237] width 329 height 29
click at [274, 216] on label "Annual Gross Revenue" at bounding box center [288, 216] width 84 height 10
click at [274, 223] on input "Annual Gross Revenue" at bounding box center [410, 237] width 329 height 29
click at [274, 216] on label "Annual Gross Revenue" at bounding box center [288, 216] width 84 height 10
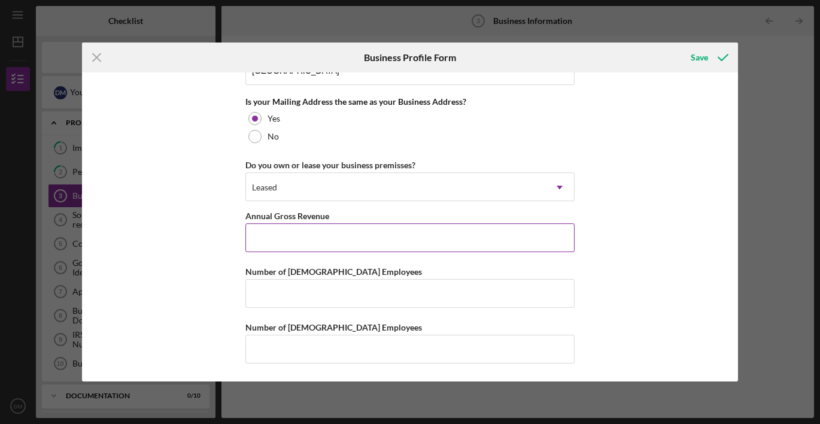
click at [274, 223] on input "Annual Gross Revenue" at bounding box center [410, 237] width 329 height 29
copy label
click at [289, 237] on input "Annual Gross Revenue" at bounding box center [410, 237] width 329 height 29
paste input "$42,400"
type input "$42,400"
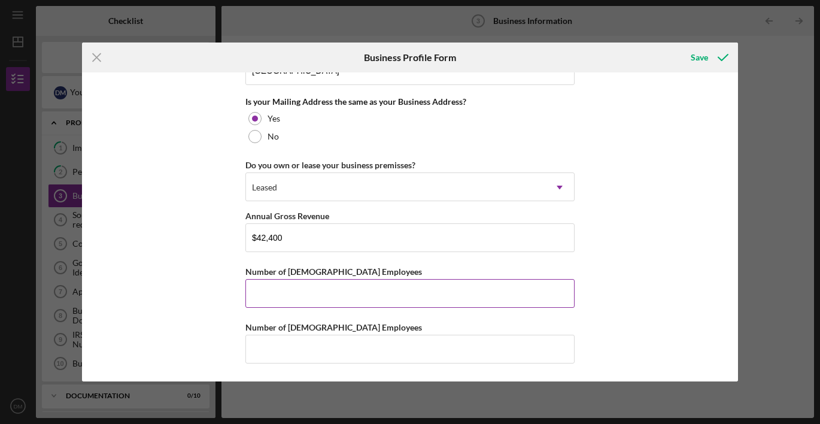
click at [309, 292] on input "Number of [DEMOGRAPHIC_DATA] Employees" at bounding box center [410, 293] width 329 height 29
type input "1"
drag, startPoint x: 242, startPoint y: 268, endPoint x: 386, endPoint y: 286, distance: 144.9
click at [386, 286] on div "Business Name Rich Florals DBA Business Start Date [DATE] Legal Structure LLC I…" at bounding box center [410, 226] width 656 height 309
copy label
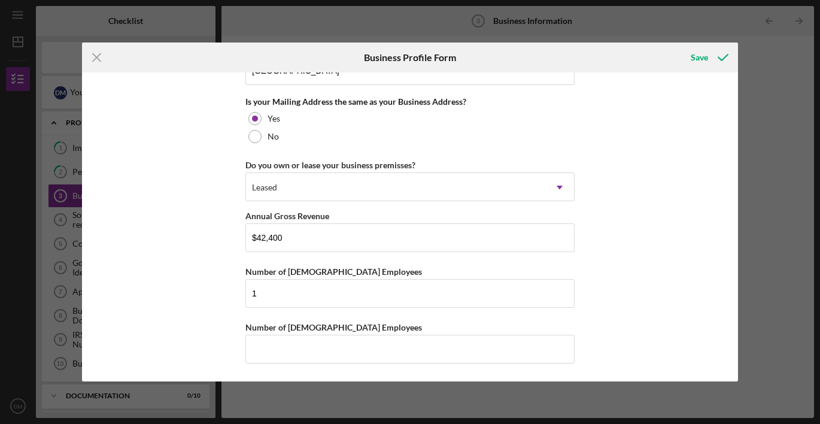
click at [779, 196] on div "Icon/Menu Close Business Profile Form Save Business Name Rich Florals DBA Busin…" at bounding box center [410, 212] width 820 height 424
click at [420, 294] on input "1" at bounding box center [410, 293] width 329 height 29
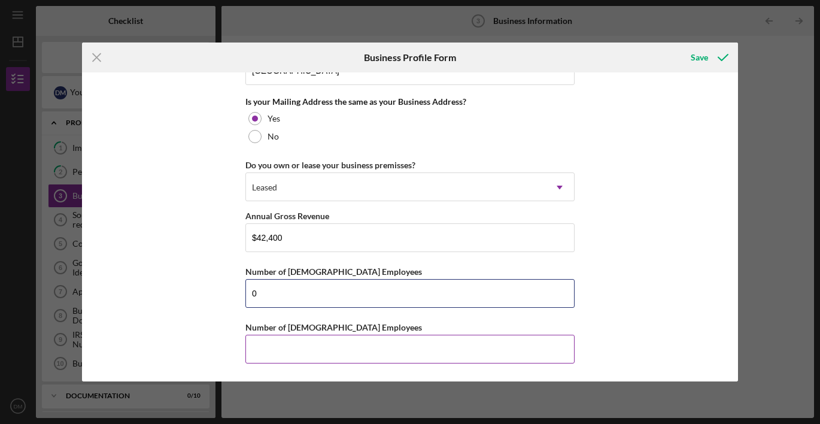
type input "0"
click at [411, 346] on input "Number of [DEMOGRAPHIC_DATA] Employees" at bounding box center [410, 349] width 329 height 29
type input "1"
click at [356, 350] on input "1" at bounding box center [410, 349] width 329 height 29
type input "0"
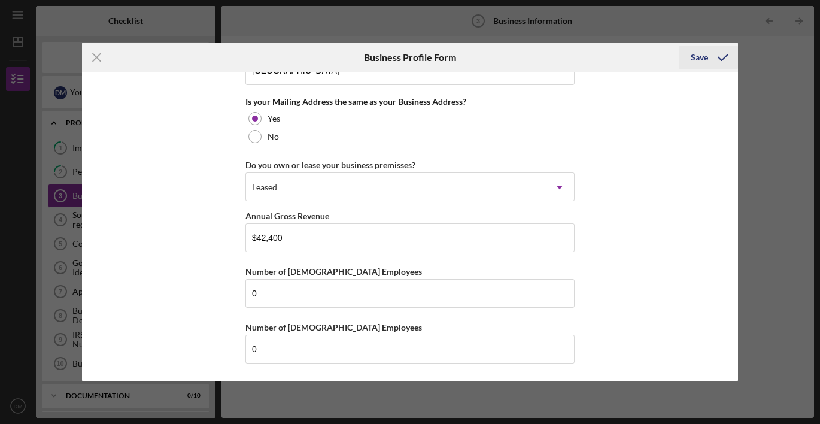
click at [705, 59] on div "Save" at bounding box center [699, 58] width 17 height 24
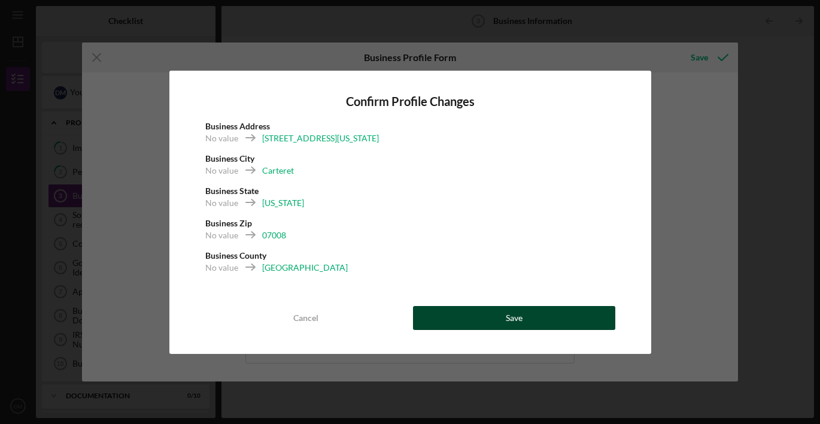
click at [498, 311] on button "Save" at bounding box center [514, 318] width 202 height 24
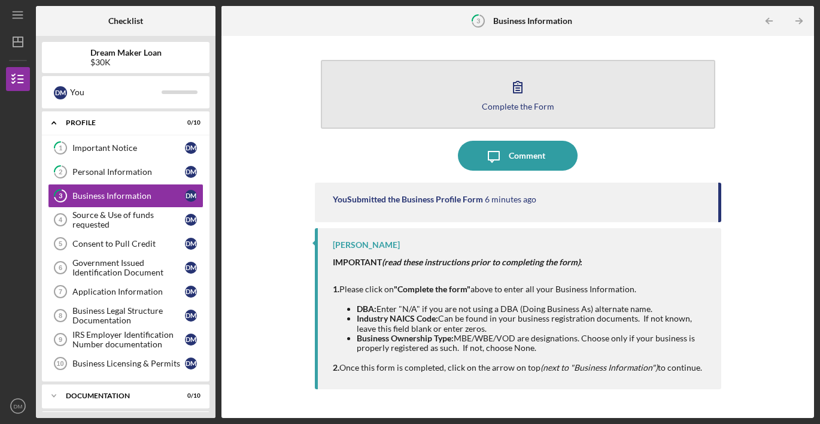
click at [529, 105] on div "Complete the Form" at bounding box center [518, 106] width 72 height 9
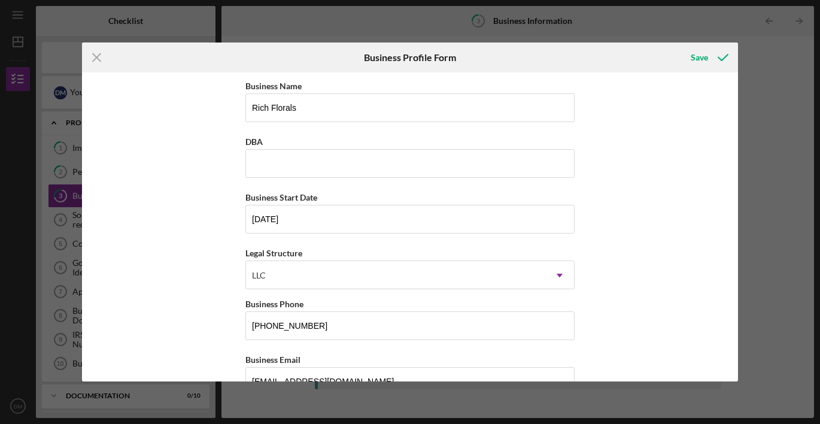
click at [787, 37] on div "Icon/Menu Close Business Profile Form Save Business Name Rich Florals DBA Busin…" at bounding box center [410, 212] width 820 height 424
click at [96, 58] on line at bounding box center [97, 57] width 8 height 8
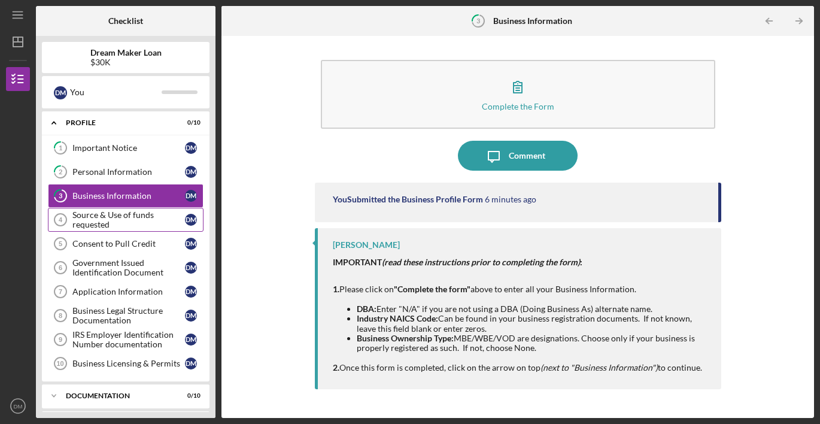
click at [104, 225] on div "Source & Use of funds requested" at bounding box center [128, 219] width 113 height 19
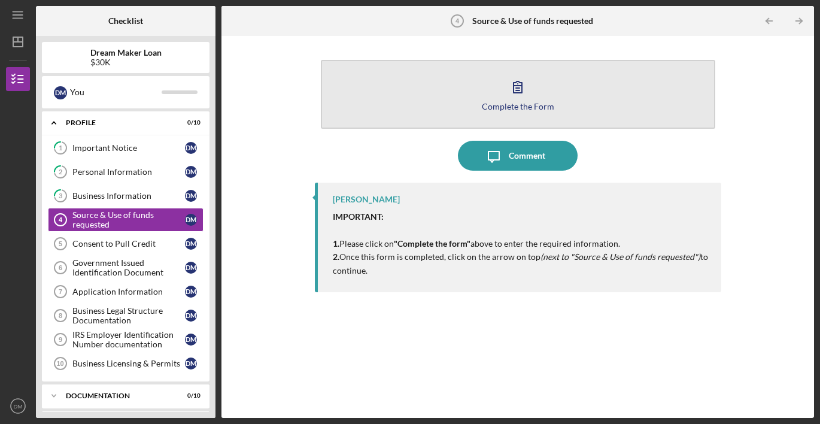
click at [536, 100] on button "Complete the Form Form" at bounding box center [518, 94] width 395 height 69
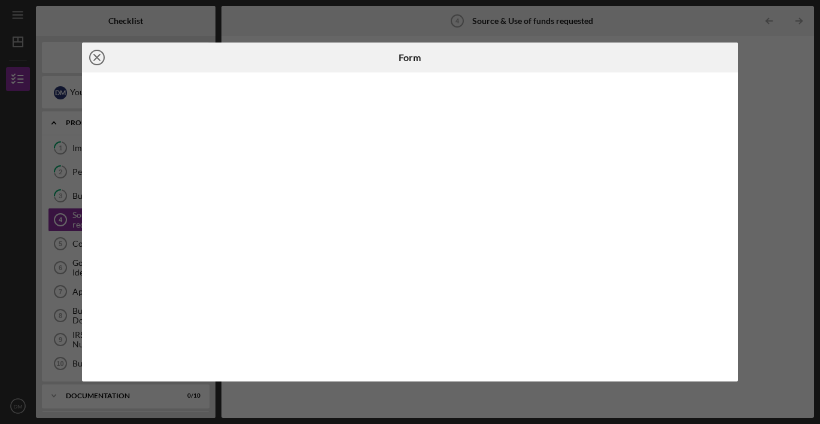
click at [95, 55] on icon "Icon/Close" at bounding box center [97, 58] width 30 height 30
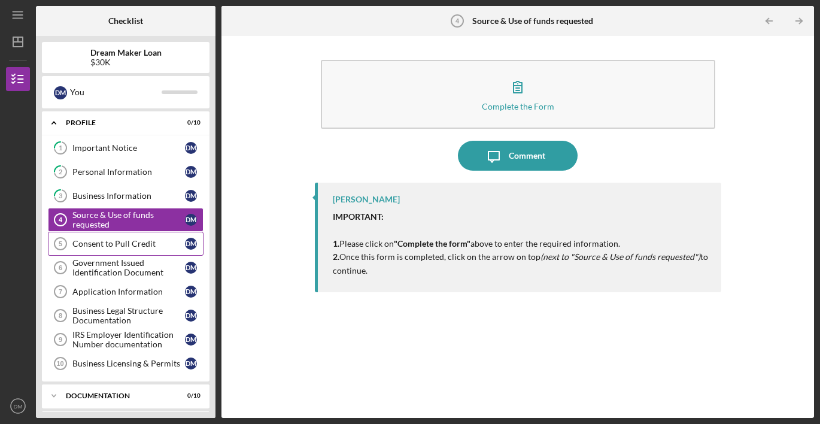
click at [150, 246] on div "Consent to Pull Credit" at bounding box center [128, 244] width 113 height 10
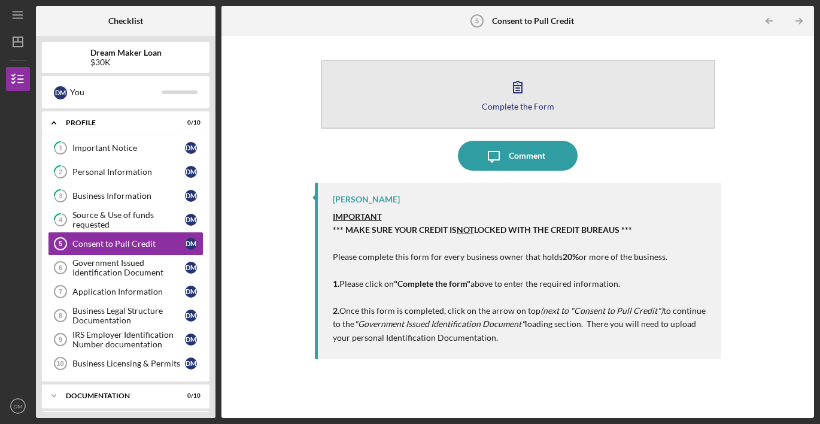
click at [532, 98] on icon "button" at bounding box center [518, 87] width 30 height 30
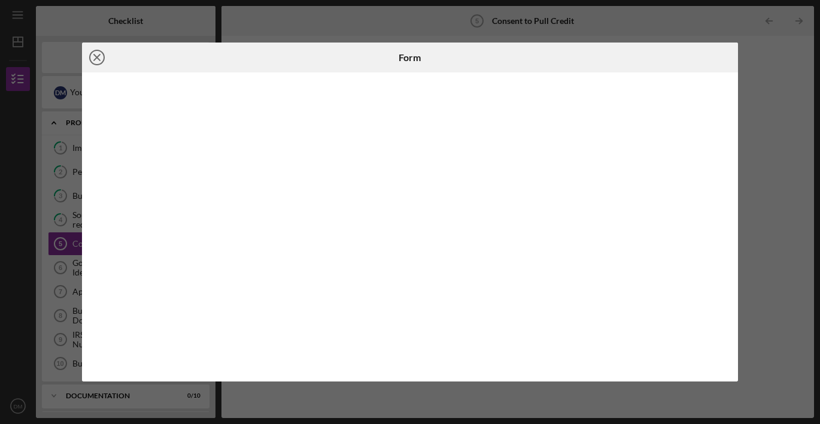
click at [96, 54] on icon "Icon/Close" at bounding box center [97, 58] width 30 height 30
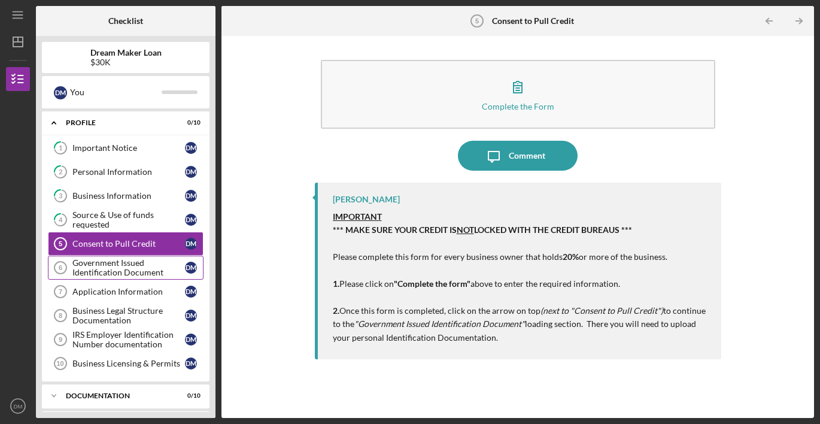
click at [120, 270] on div "Government Issued Identification Document" at bounding box center [128, 267] width 113 height 19
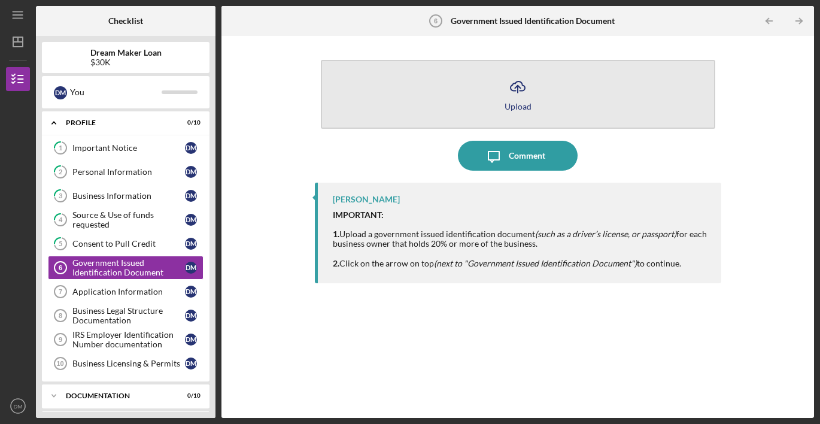
click at [512, 85] on icon "button" at bounding box center [518, 85] width 14 height 9
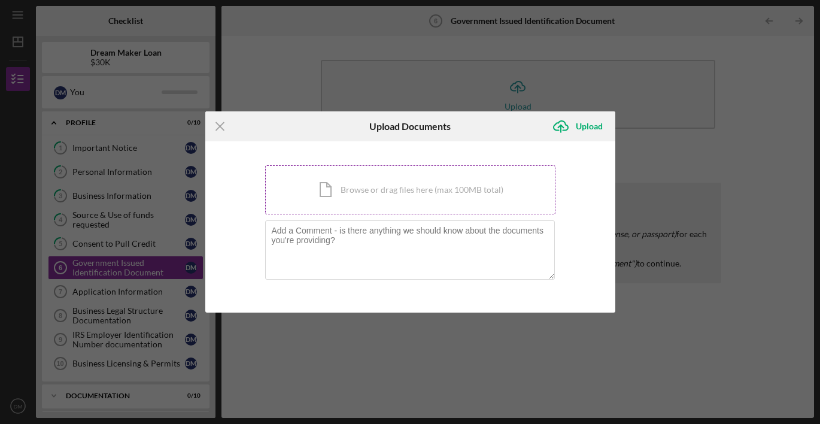
click at [395, 187] on div "Icon/Document Browse or drag files here (max 100MB total) Tap to choose files o…" at bounding box center [410, 189] width 290 height 49
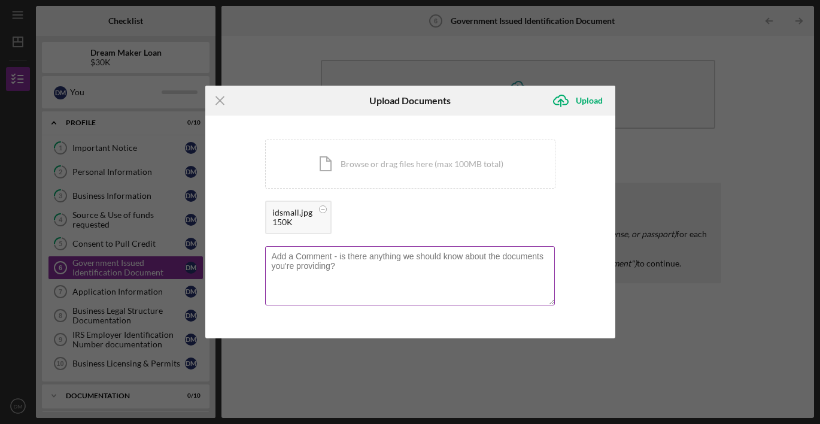
click at [473, 274] on textarea at bounding box center [410, 275] width 290 height 59
type textarea "State [US_STATE]"
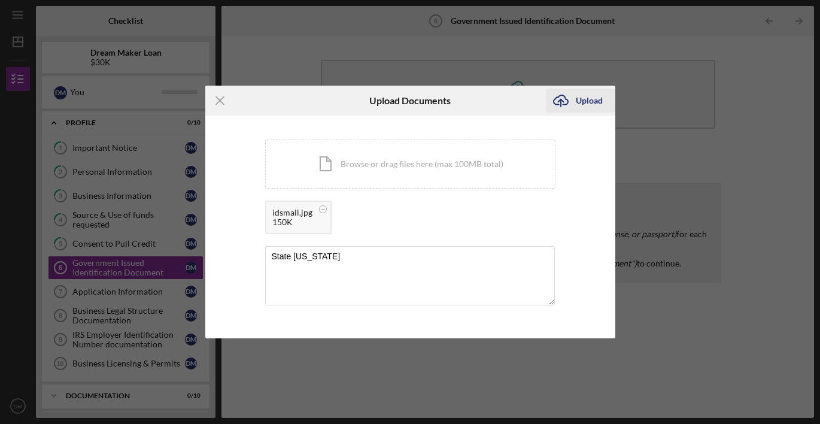
click at [594, 96] on div "Upload" at bounding box center [589, 101] width 27 height 24
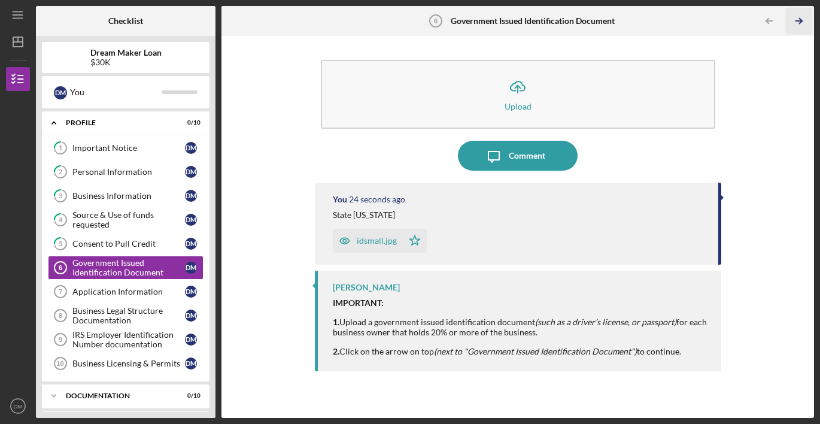
click at [799, 23] on icon "Icon/Table Pagination Arrow" at bounding box center [799, 21] width 27 height 27
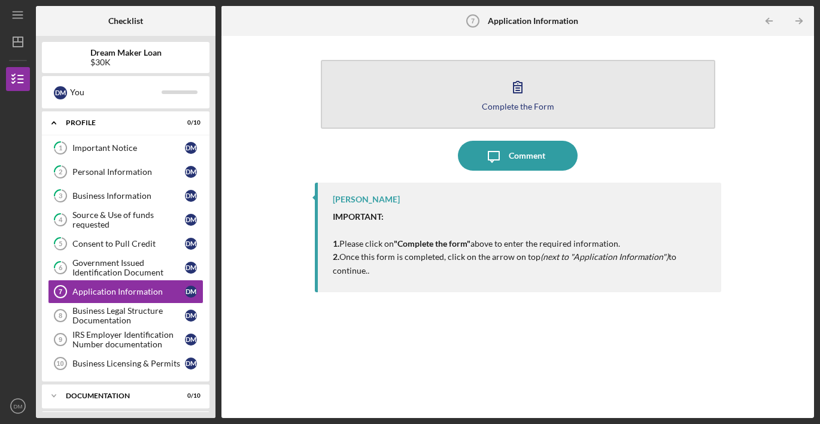
click at [521, 86] on icon "button" at bounding box center [518, 86] width 8 height 11
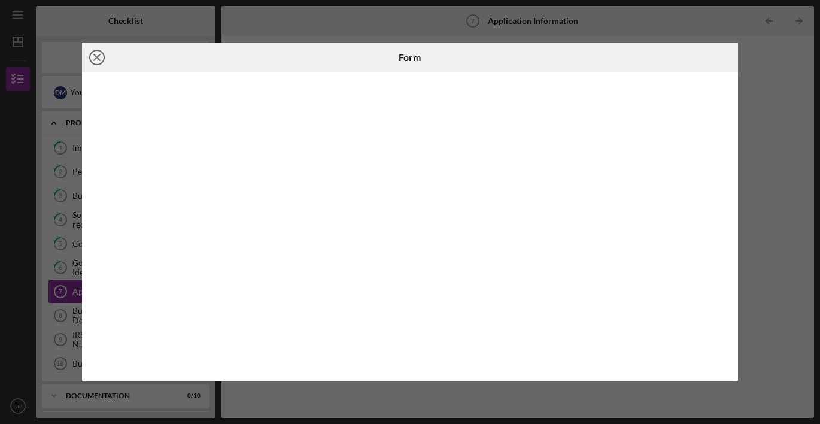
click at [94, 56] on icon "Icon/Close" at bounding box center [97, 58] width 30 height 30
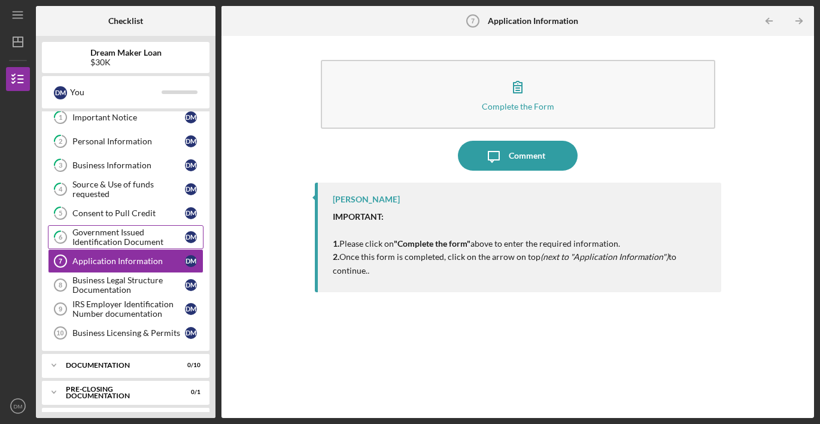
scroll to position [32, 0]
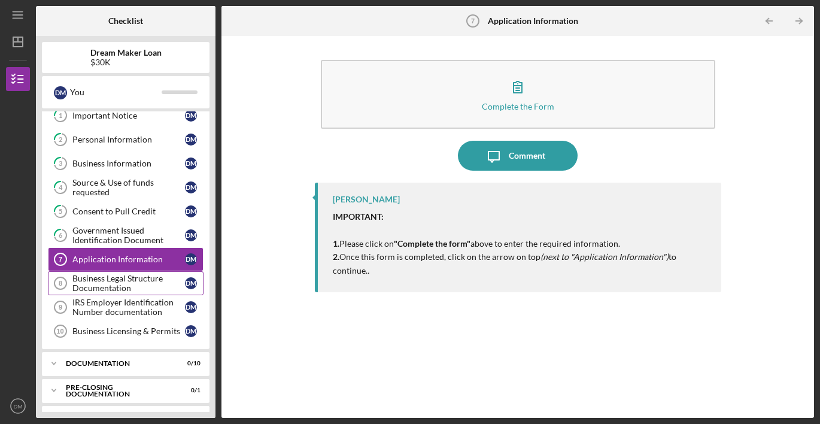
click at [100, 285] on div "Business Legal Structure Documentation" at bounding box center [128, 283] width 113 height 19
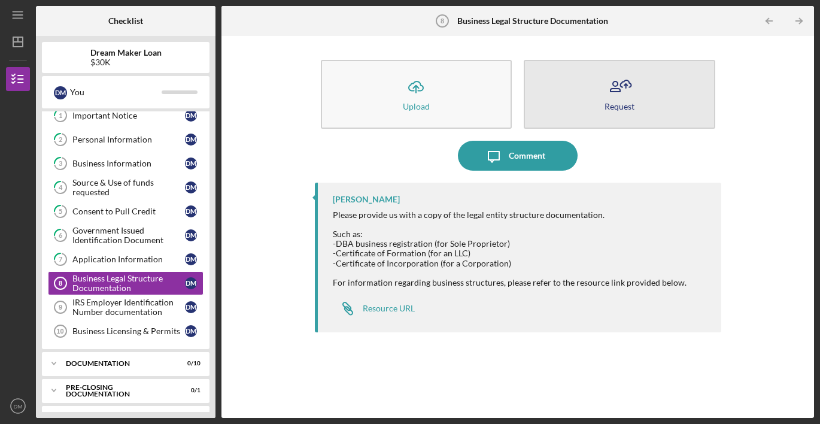
click at [590, 77] on button "Request" at bounding box center [620, 94] width 192 height 69
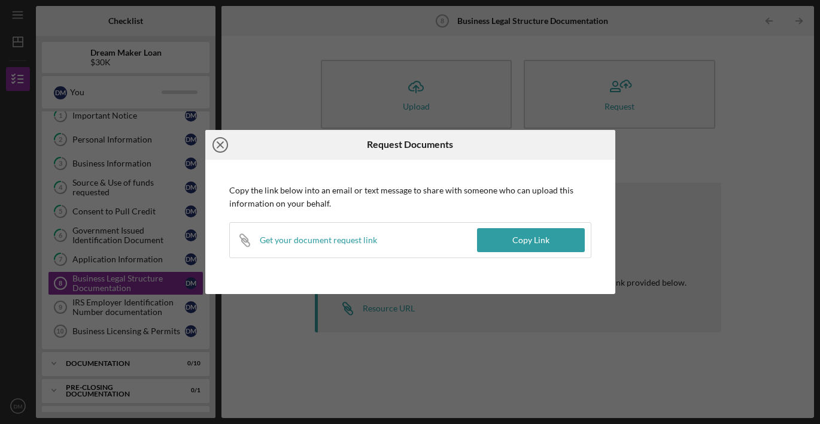
click at [222, 144] on icon "Icon/Close" at bounding box center [220, 145] width 30 height 30
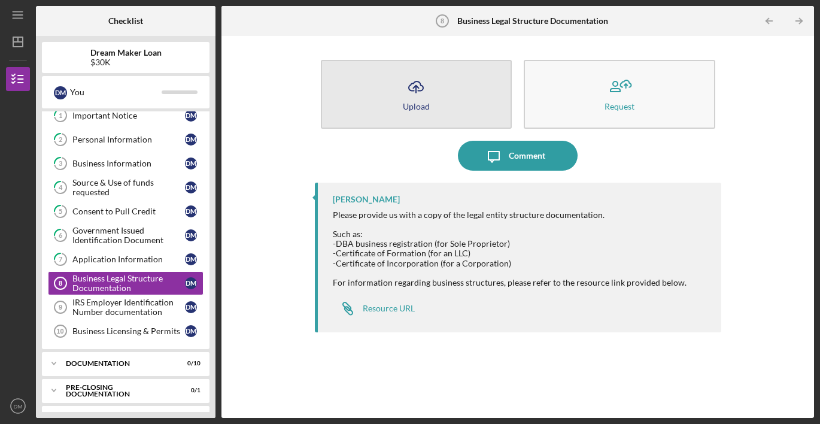
click at [416, 88] on line "button" at bounding box center [416, 89] width 0 height 7
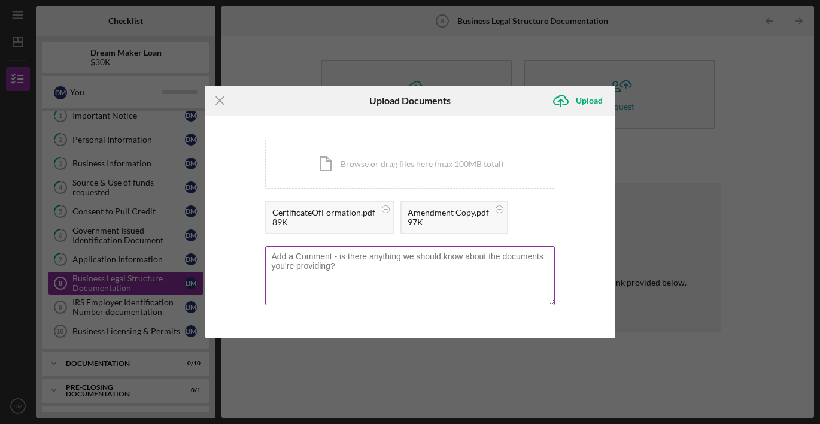
click at [306, 264] on textarea at bounding box center [410, 275] width 290 height 59
drag, startPoint x: 270, startPoint y: 257, endPoint x: 349, endPoint y: 281, distance: 82.0
click at [349, 281] on textarea at bounding box center [410, 275] width 290 height 59
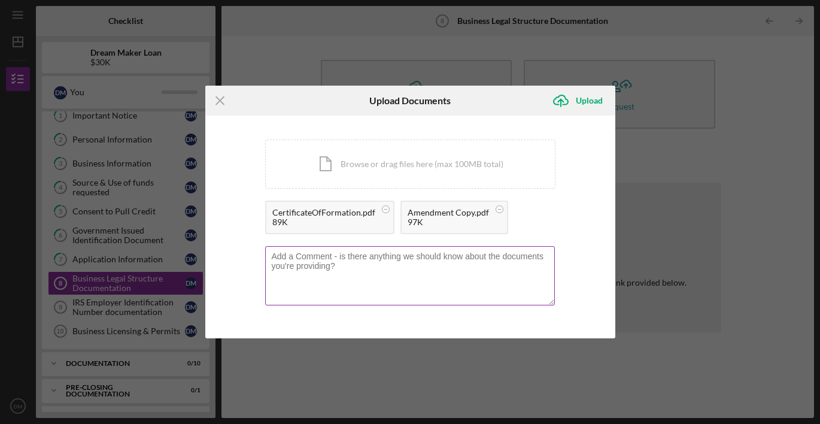
click at [467, 262] on textarea at bounding box center [410, 275] width 290 height 59
paste textarea "My fiancé was originally listed as a member when the business was formed, but h…"
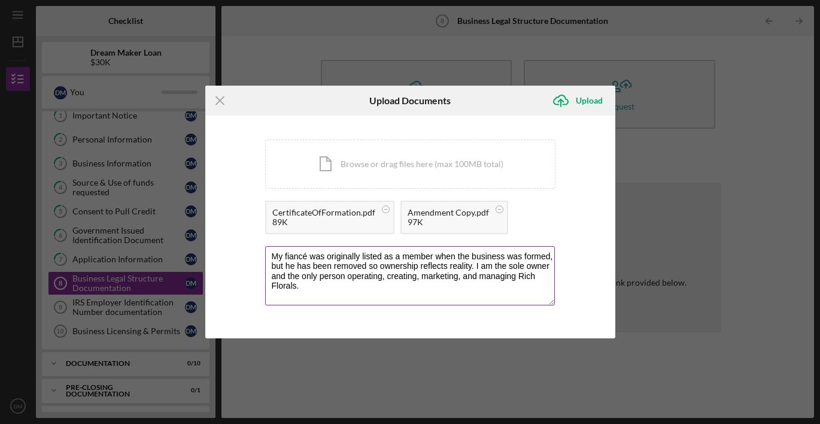
click at [292, 258] on textarea "My fiancé was originally listed as a member when the business was formed, but h…" at bounding box center [410, 275] width 290 height 59
click at [467, 291] on textarea "My fiancé was originally listed as a member when the business was formed, but h…" at bounding box center [410, 275] width 290 height 59
click at [474, 316] on div "You're uploading documents related to Business Legal Structure Documentation . …" at bounding box center [410, 227] width 410 height 223
click at [390, 292] on textarea "My fiancé was originally listed as a member when the business was formed, but h…" at bounding box center [410, 275] width 290 height 59
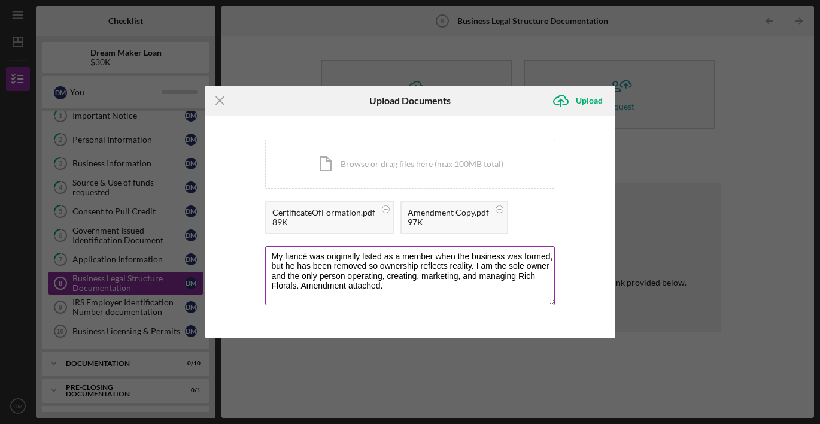
click at [299, 290] on textarea "My fiancé was originally listed as a member when the business was formed, but h…" at bounding box center [410, 275] width 290 height 59
type textarea "My fiancé was originally listed as a member when the business was formed, but h…"
click at [577, 101] on div "Upload" at bounding box center [589, 101] width 27 height 24
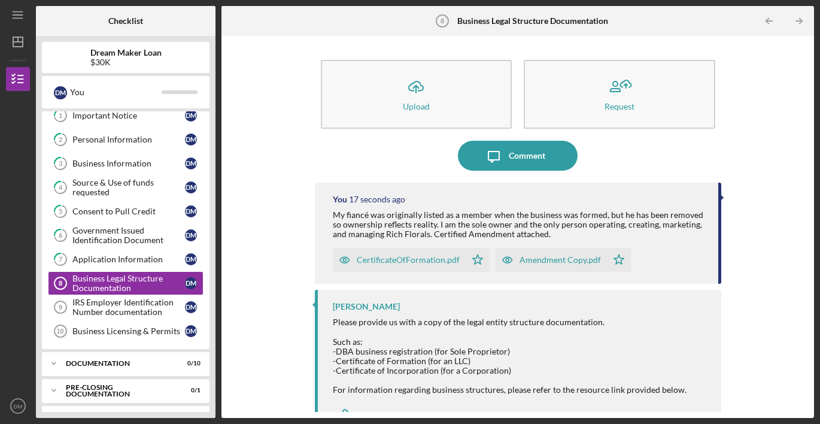
scroll to position [28, 0]
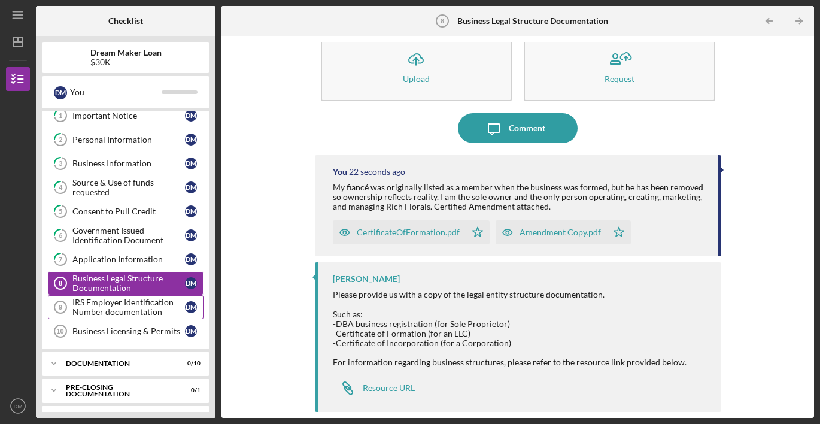
click at [113, 315] on div "IRS Employer Identification Number documentation" at bounding box center [128, 307] width 113 height 19
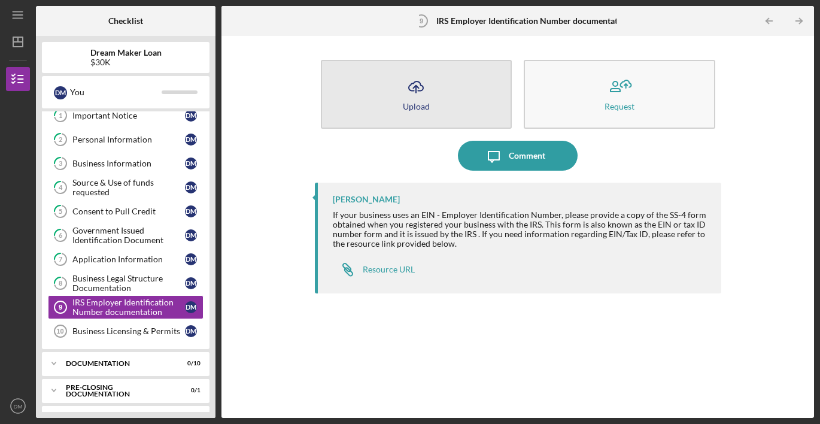
click at [426, 83] on icon "Icon/Upload" at bounding box center [416, 87] width 30 height 30
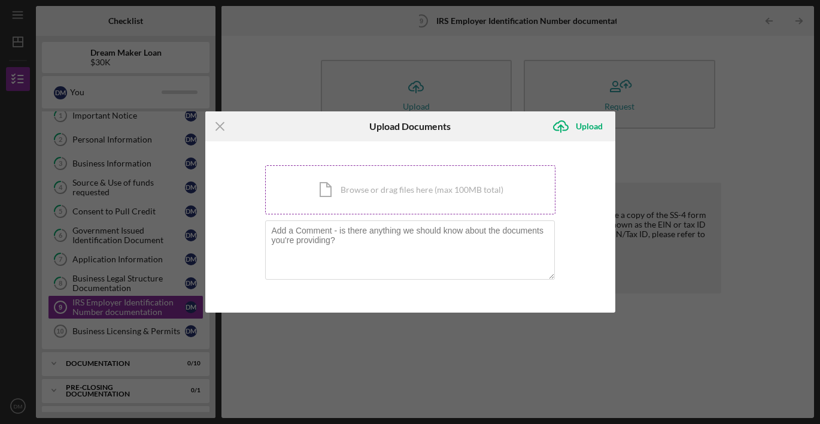
click at [362, 195] on div "Icon/Document Browse or drag files here (max 100MB total) Tap to choose files o…" at bounding box center [410, 189] width 290 height 49
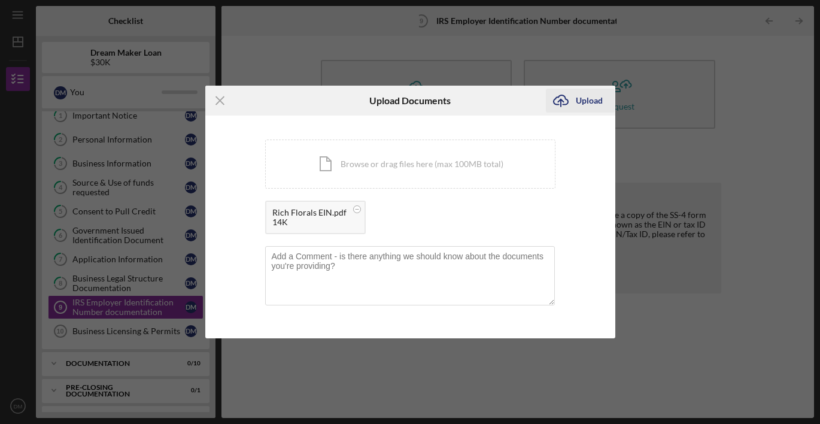
click at [581, 98] on div "Upload" at bounding box center [589, 101] width 27 height 24
